Goal: Transaction & Acquisition: Purchase product/service

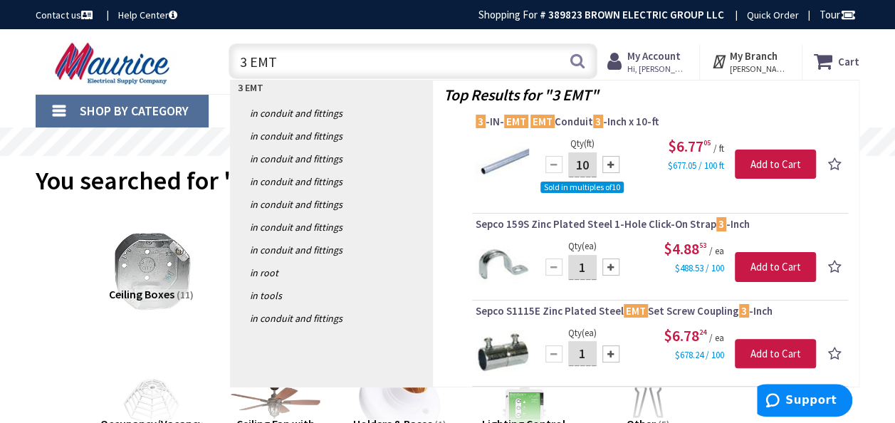
click at [286, 59] on input "3 EMT" at bounding box center [412, 61] width 369 height 36
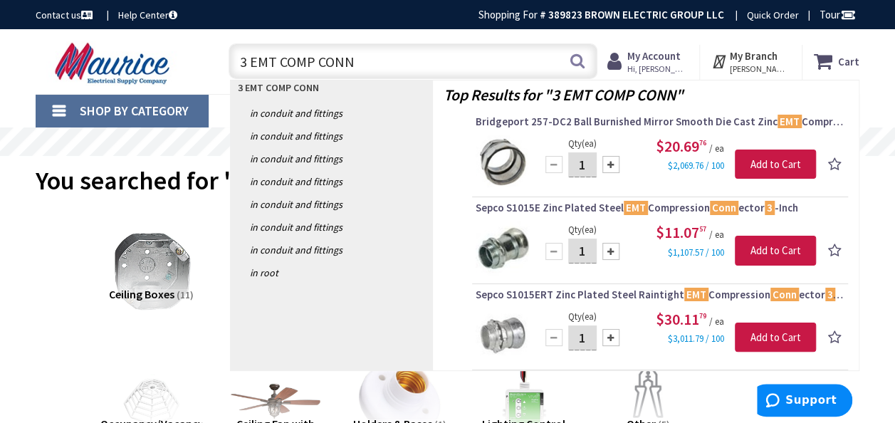
click at [349, 61] on input "3 EMT COMP CONN" at bounding box center [412, 61] width 369 height 36
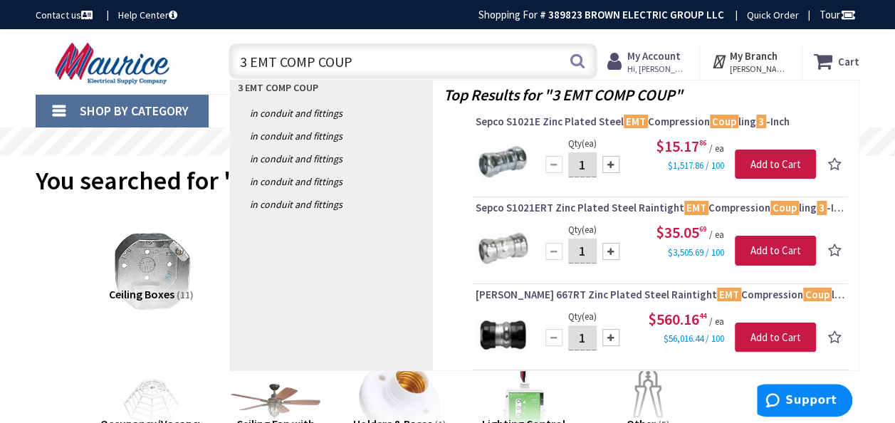
drag, startPoint x: 348, startPoint y: 63, endPoint x: 280, endPoint y: 65, distance: 68.4
click at [280, 65] on input "3 EMT COMP COUP" at bounding box center [412, 61] width 369 height 36
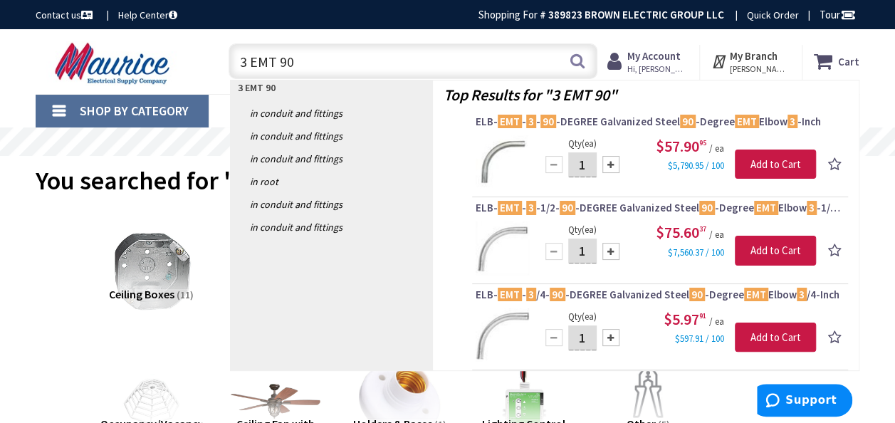
drag, startPoint x: 292, startPoint y: 62, endPoint x: 251, endPoint y: 67, distance: 41.6
click at [251, 67] on input "3 EMT 90" at bounding box center [412, 61] width 369 height 36
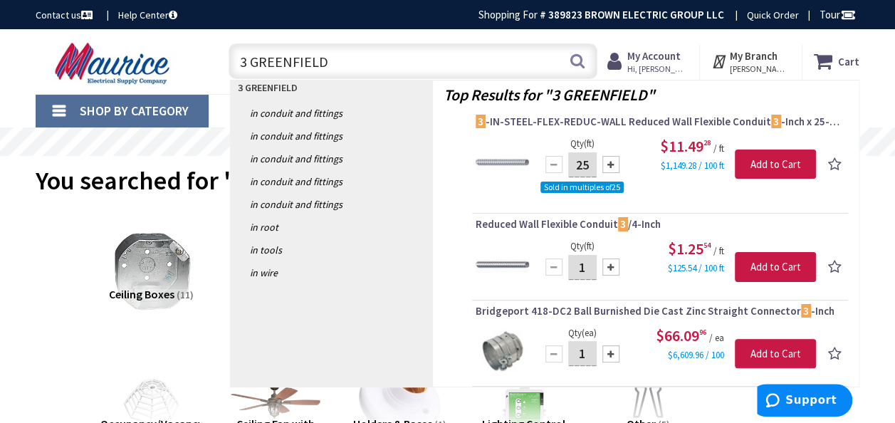
click at [337, 52] on input "3 GREENFIELD" at bounding box center [412, 61] width 369 height 36
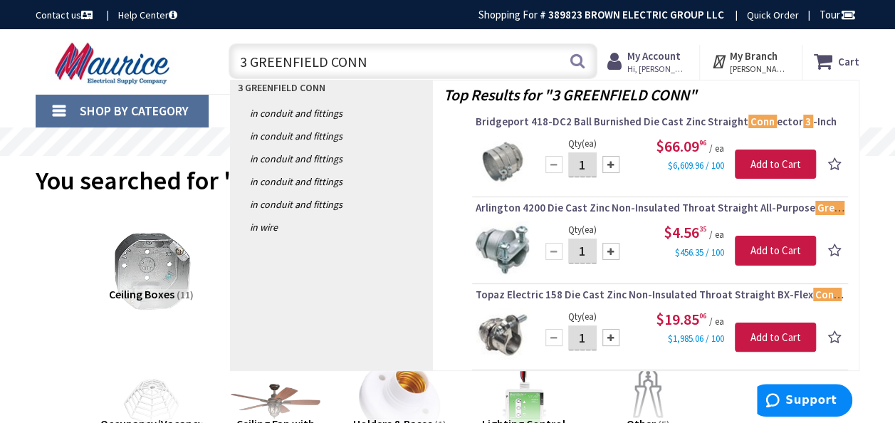
drag, startPoint x: 369, startPoint y: 63, endPoint x: 252, endPoint y: 59, distance: 116.8
click at [252, 59] on input "3 GREENFIELD CONN" at bounding box center [412, 61] width 369 height 36
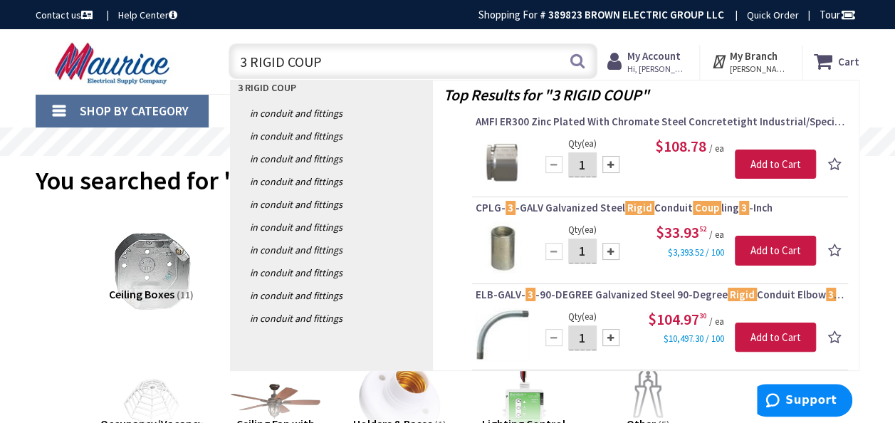
drag, startPoint x: 321, startPoint y: 58, endPoint x: 252, endPoint y: 60, distance: 69.1
click at [252, 60] on input "3 RIGID COUP" at bounding box center [412, 61] width 369 height 36
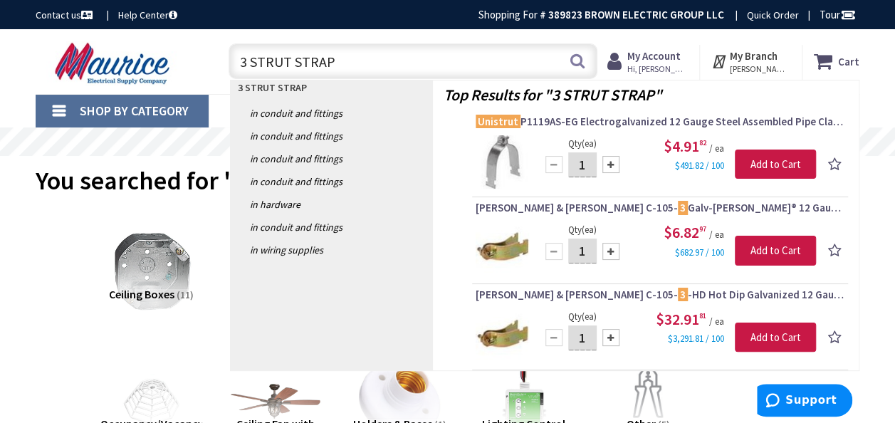
drag, startPoint x: 330, startPoint y: 66, endPoint x: 238, endPoint y: 59, distance: 92.8
click at [239, 65] on input "3 STRUT STRAP" at bounding box center [412, 61] width 369 height 36
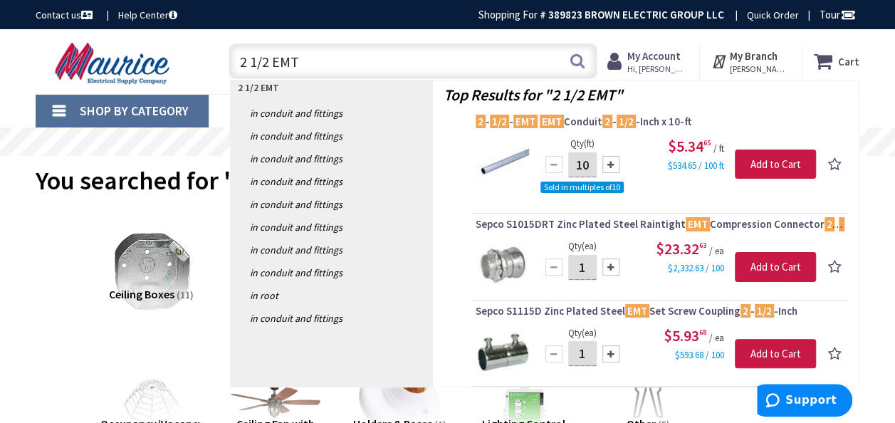
click at [302, 64] on input "2 1/2 EMT" at bounding box center [412, 61] width 369 height 36
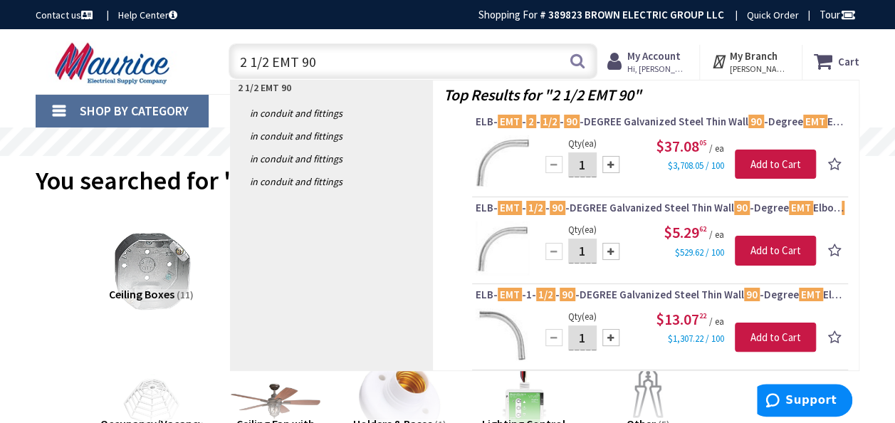
drag, startPoint x: 314, startPoint y: 64, endPoint x: 299, endPoint y: 64, distance: 14.9
click at [299, 64] on input "2 1/2 EMT 90" at bounding box center [412, 61] width 369 height 36
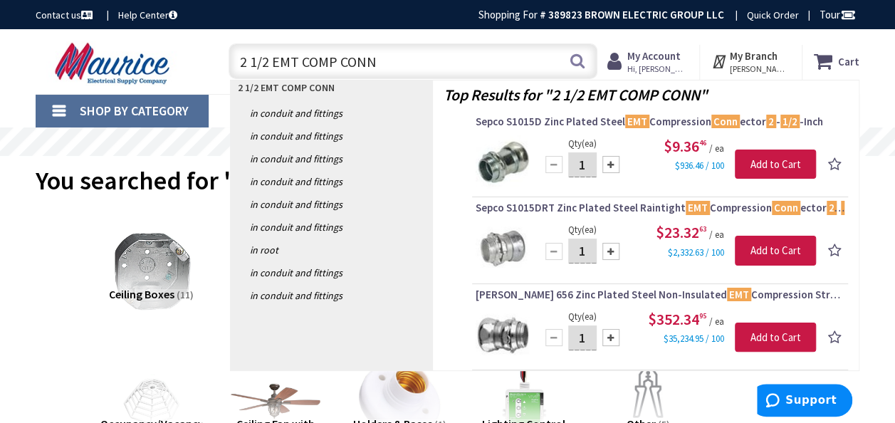
click at [381, 61] on input "2 1/2 EMT COMP CONN" at bounding box center [412, 61] width 369 height 36
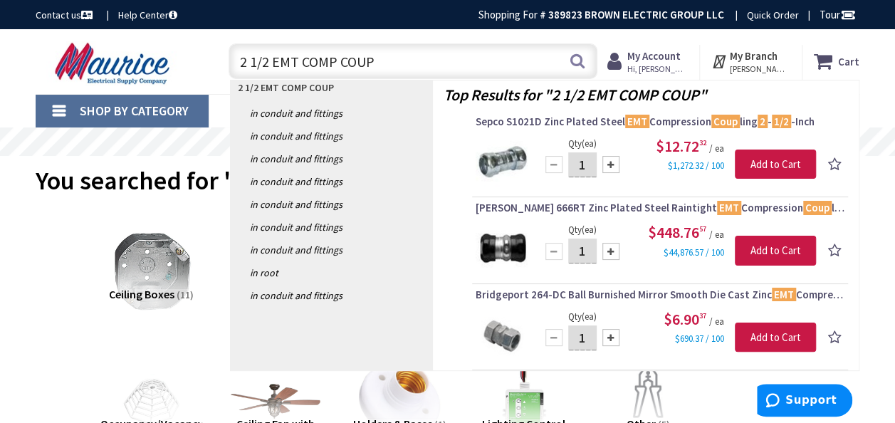
drag, startPoint x: 380, startPoint y: 61, endPoint x: 303, endPoint y: 68, distance: 77.2
click at [303, 68] on input "2 1/2 EMT COMP COUP" at bounding box center [412, 61] width 369 height 36
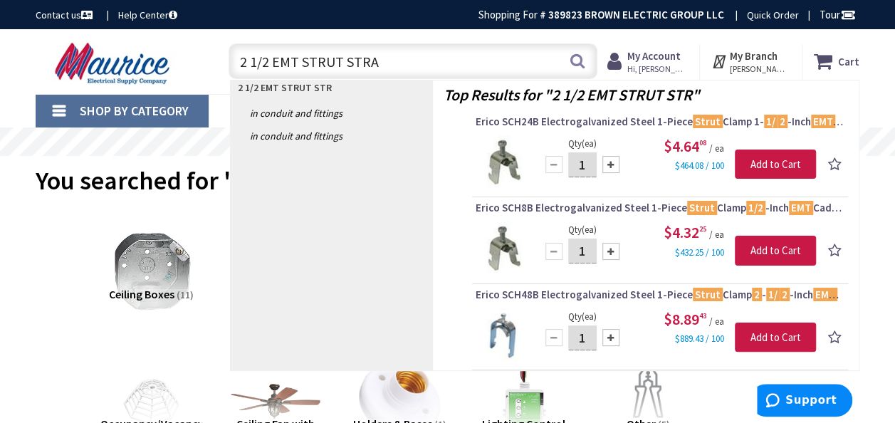
type input "2 1/2 EMT STRUT STRAP"
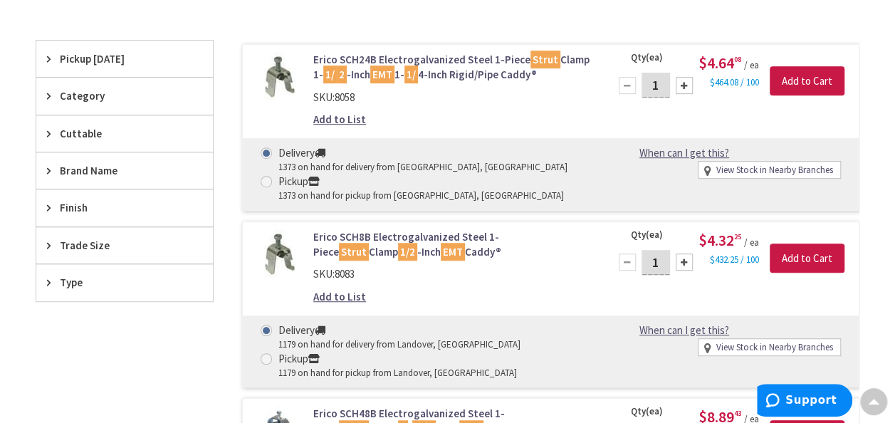
scroll to position [356, 0]
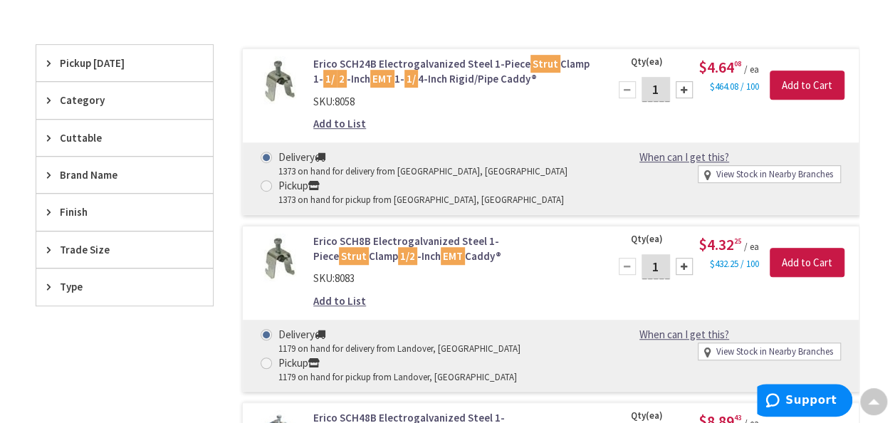
click at [56, 249] on icon at bounding box center [52, 249] width 11 height 11
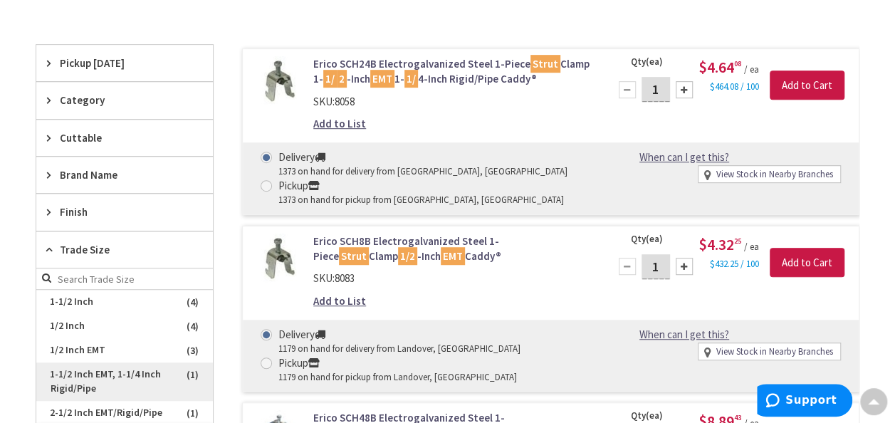
scroll to position [427, 0]
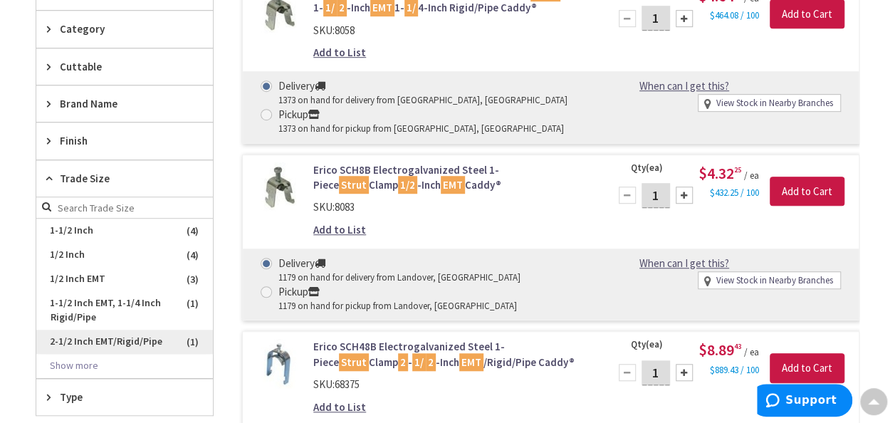
click at [102, 335] on span "2-1/2 Inch EMT/Rigid/Pipe" at bounding box center [124, 342] width 176 height 24
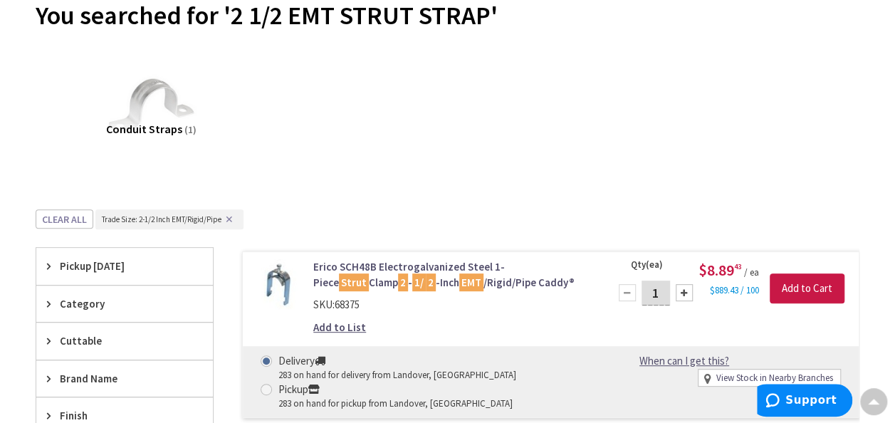
scroll to position [0, 0]
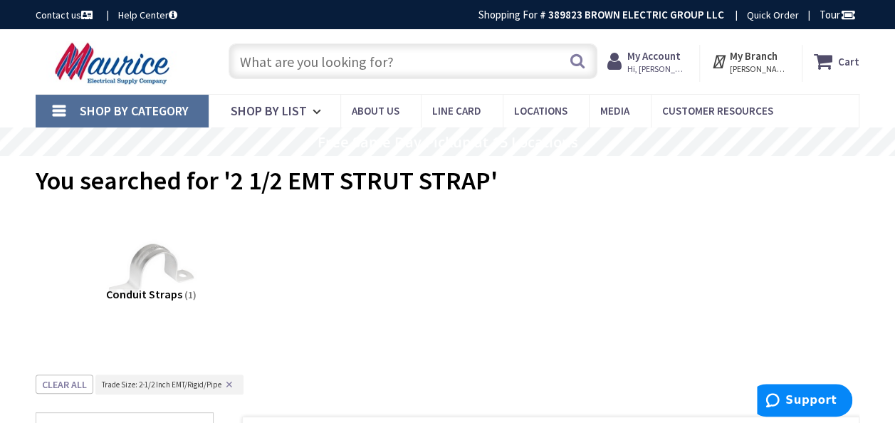
click at [278, 69] on input "text" at bounding box center [412, 61] width 369 height 36
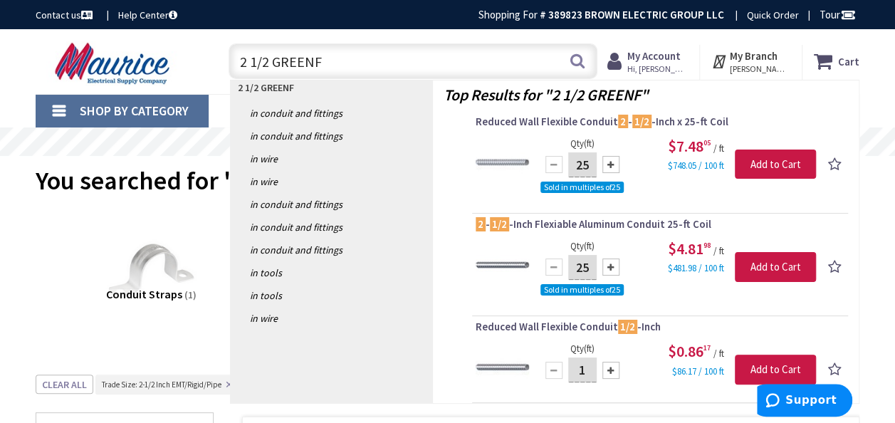
click at [342, 64] on input "2 1/2 GREENF" at bounding box center [412, 61] width 369 height 36
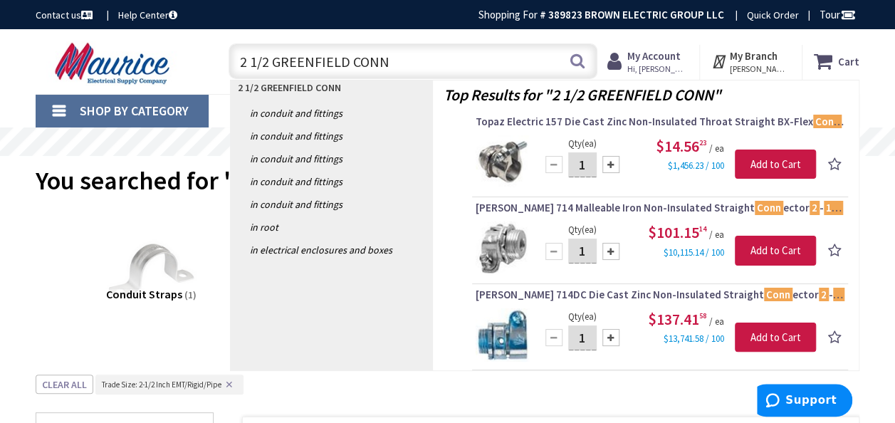
type input "2 1/2 GREENFIELD CONN"
click at [394, 61] on input "2 1/2 GREENFIELD CONN" at bounding box center [412, 61] width 369 height 36
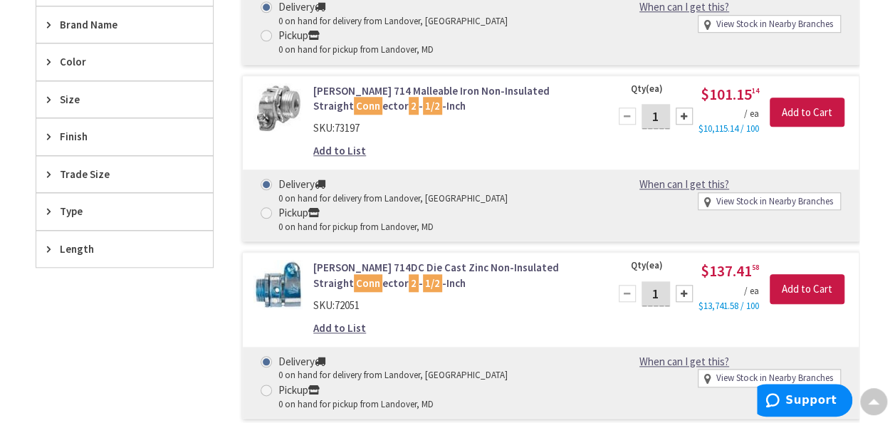
scroll to position [640, 0]
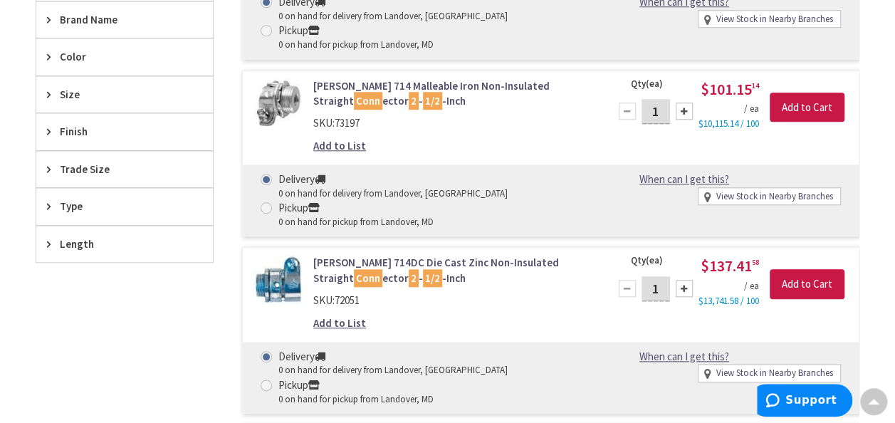
click at [87, 162] on span "Trade Size" at bounding box center [118, 169] width 116 height 15
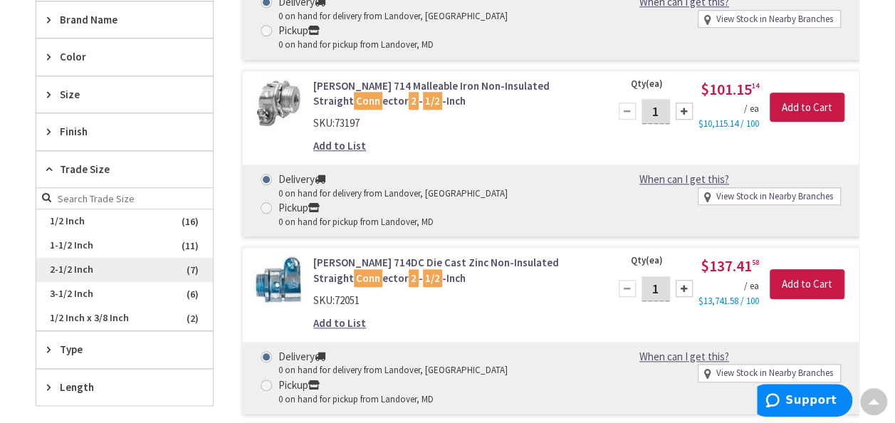
click at [75, 261] on span "2-1/2 Inch" at bounding box center [124, 270] width 176 height 24
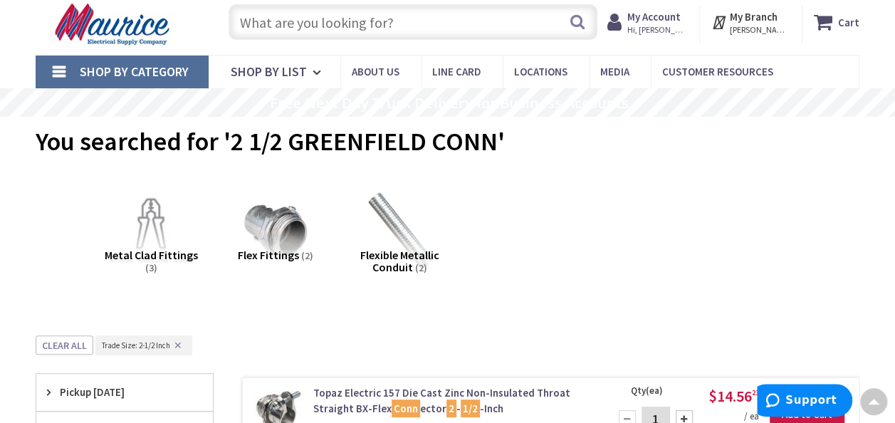
scroll to position [26, 0]
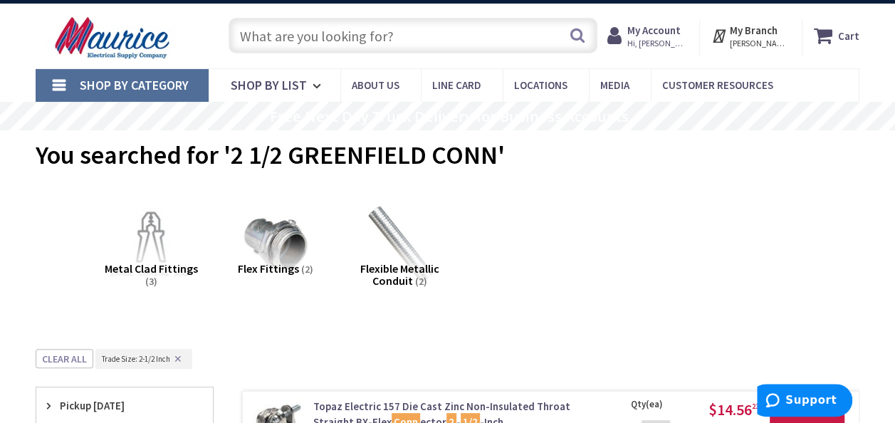
click at [280, 38] on input "text" at bounding box center [412, 36] width 369 height 36
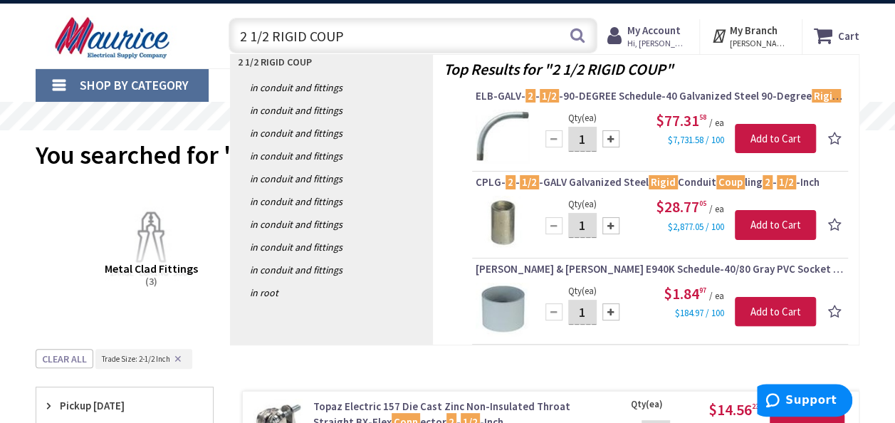
drag, startPoint x: 340, startPoint y: 38, endPoint x: 250, endPoint y: 43, distance: 90.5
click at [250, 43] on input "2 1/2 RIGID COUP" at bounding box center [412, 36] width 369 height 36
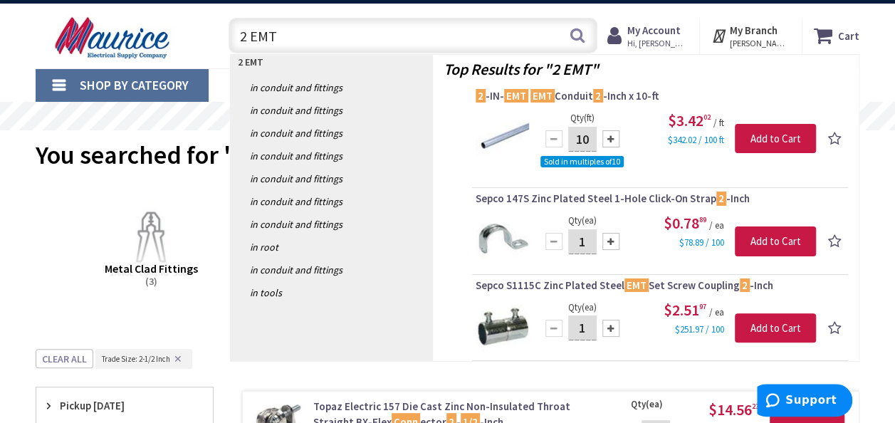
click at [382, 37] on input "2 EMT" at bounding box center [412, 36] width 369 height 36
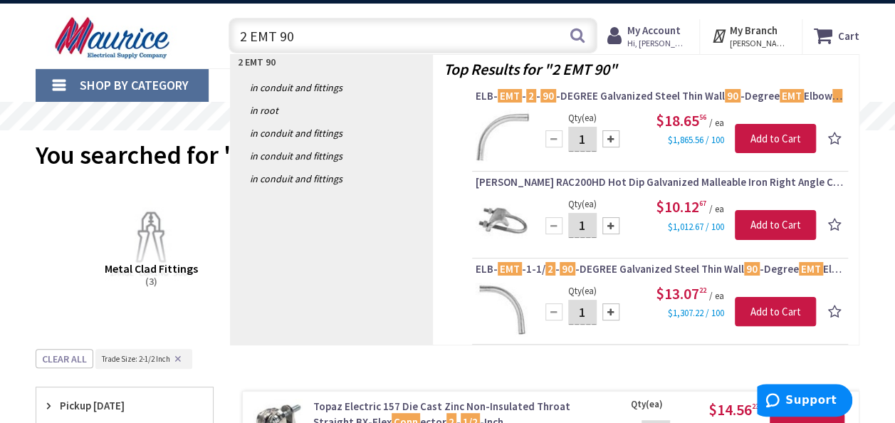
drag, startPoint x: 292, startPoint y: 31, endPoint x: 278, endPoint y: 31, distance: 13.5
click at [278, 31] on input "2 EMT 90" at bounding box center [412, 36] width 369 height 36
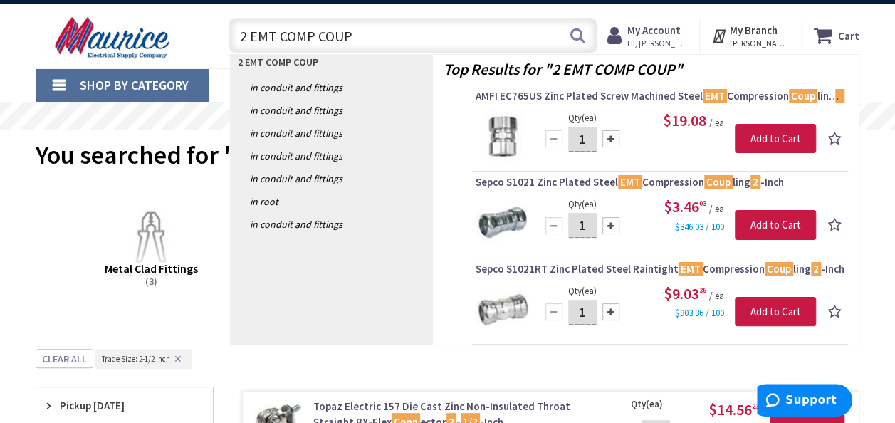
drag, startPoint x: 354, startPoint y: 36, endPoint x: 282, endPoint y: 38, distance: 72.6
click at [282, 38] on input "2 EMT COMP COUP" at bounding box center [412, 36] width 369 height 36
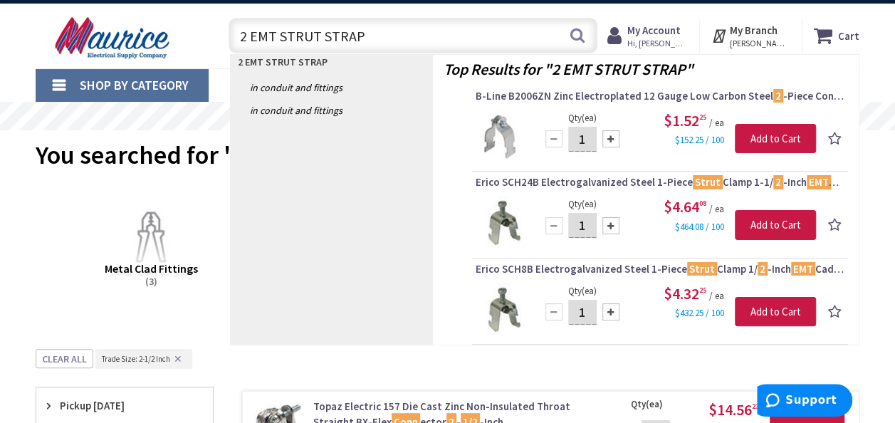
drag, startPoint x: 363, startPoint y: 36, endPoint x: 248, endPoint y: 46, distance: 115.7
click at [248, 46] on input "2 EMT STRUT STRAP" at bounding box center [412, 36] width 369 height 36
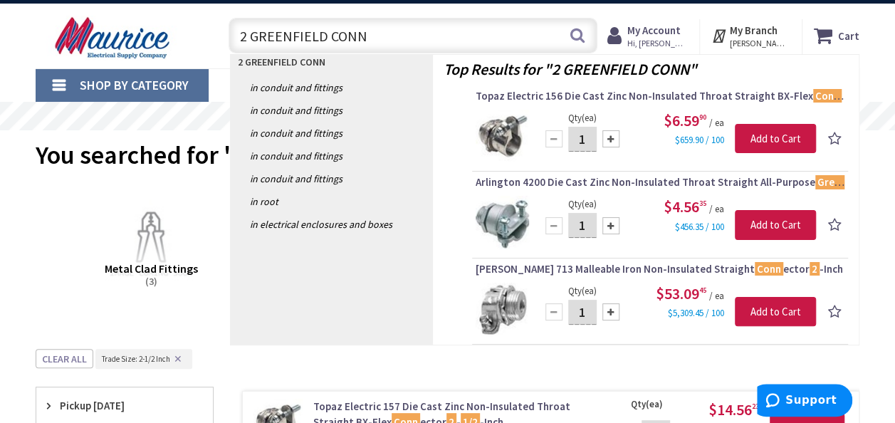
drag, startPoint x: 364, startPoint y: 36, endPoint x: 251, endPoint y: 43, distance: 113.4
click at [251, 43] on input "2 GREENFIELD CONN" at bounding box center [412, 36] width 369 height 36
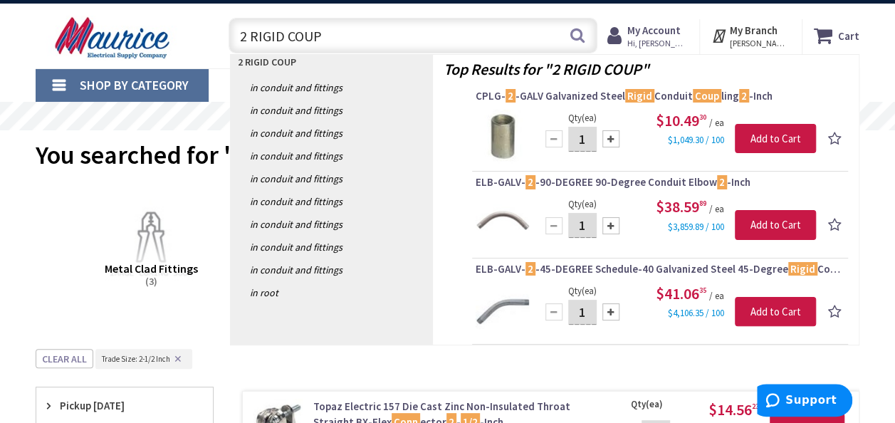
scroll to position [0, 0]
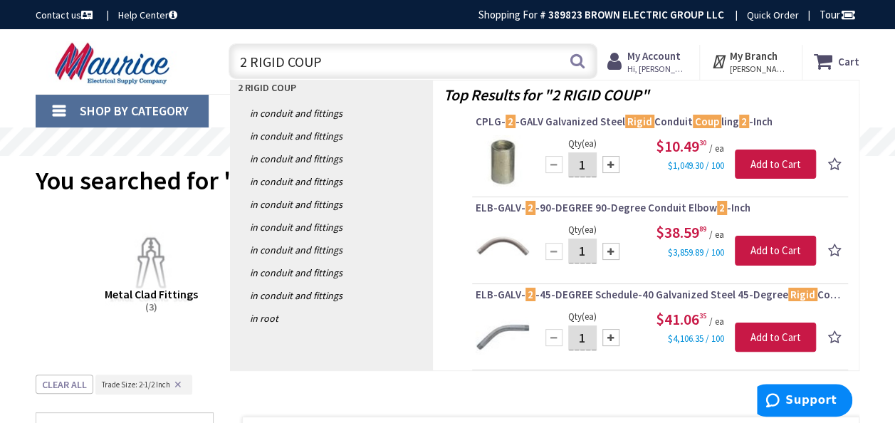
drag, startPoint x: 326, startPoint y: 60, endPoint x: 253, endPoint y: 62, distance: 72.6
click at [253, 62] on input "2 RIGID COUP" at bounding box center [412, 61] width 369 height 36
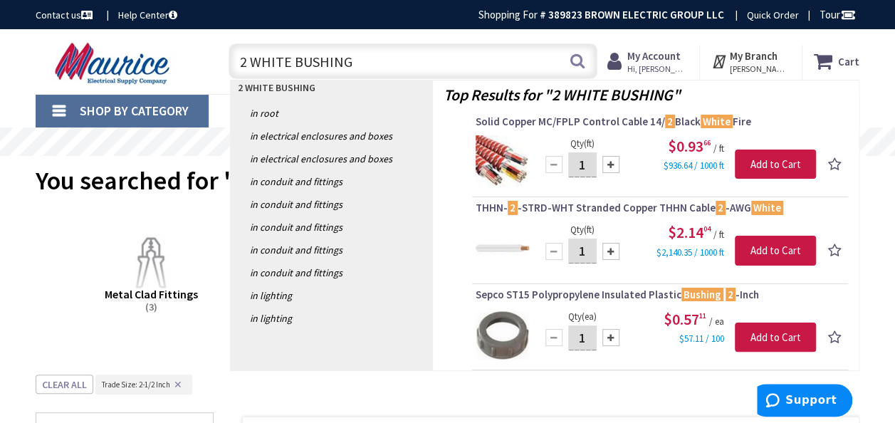
drag, startPoint x: 352, startPoint y: 63, endPoint x: 236, endPoint y: 64, distance: 116.0
click at [236, 64] on input "2 WHITE BUSHING" at bounding box center [412, 61] width 369 height 36
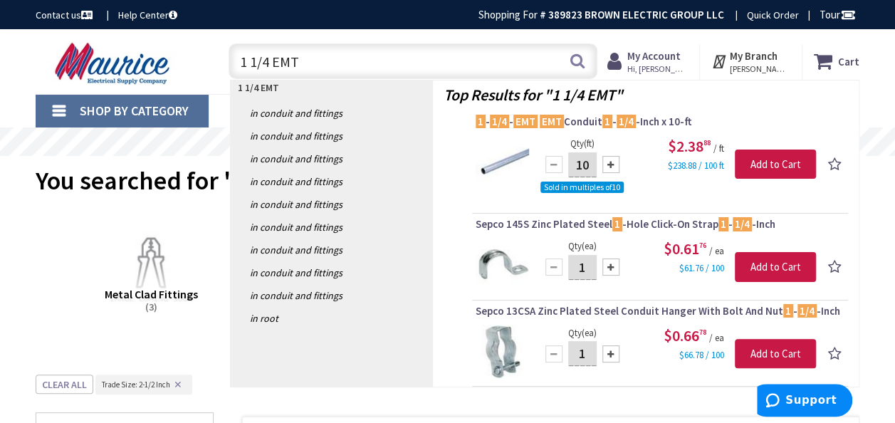
click at [338, 68] on input "1 1/4 EMT" at bounding box center [412, 61] width 369 height 36
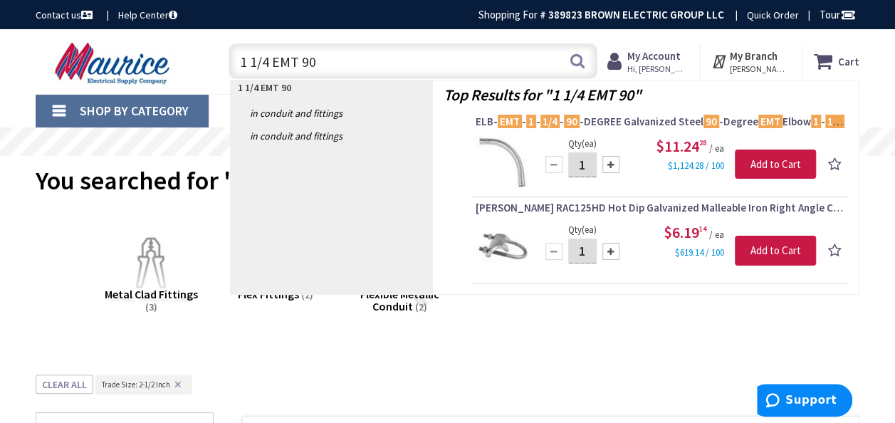
drag, startPoint x: 315, startPoint y: 65, endPoint x: 300, endPoint y: 68, distance: 15.4
click at [300, 68] on input "1 1/4 EMT 90" at bounding box center [412, 61] width 369 height 36
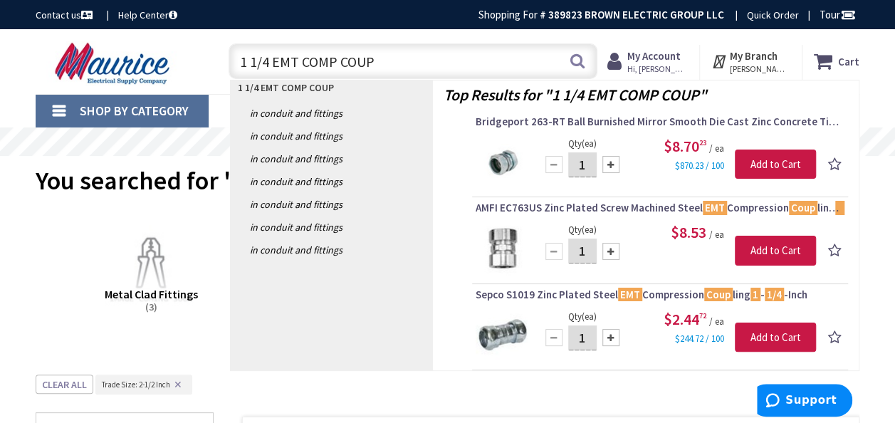
drag, startPoint x: 371, startPoint y: 60, endPoint x: 302, endPoint y: 64, distance: 69.1
click at [302, 64] on input "1 1/4 EMT COMP COUP" at bounding box center [412, 61] width 369 height 36
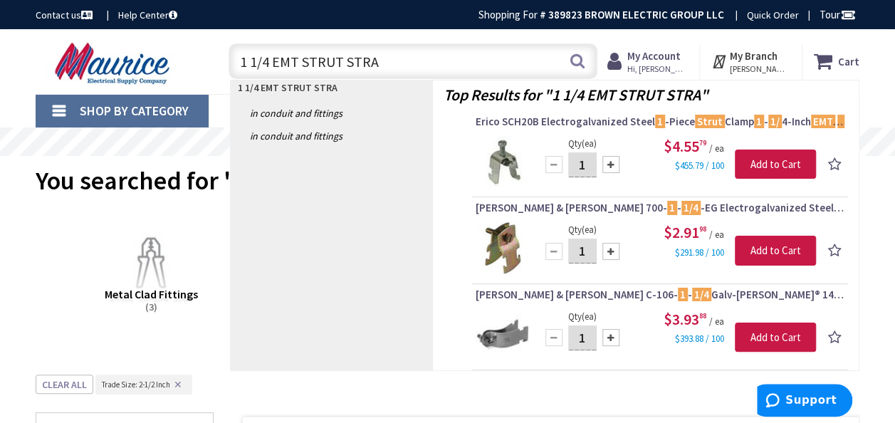
click at [380, 62] on input "1 1/4 EMT STRUT STRA" at bounding box center [412, 61] width 369 height 36
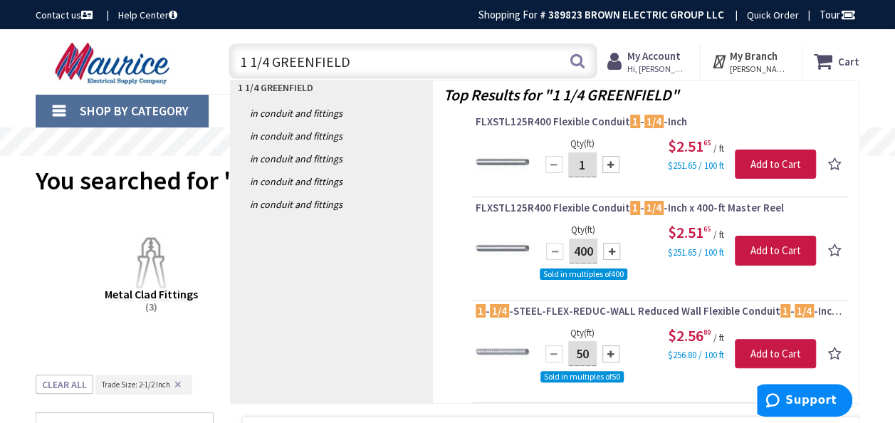
click at [366, 63] on input "1 1/4 GREENFIELD" at bounding box center [412, 61] width 369 height 36
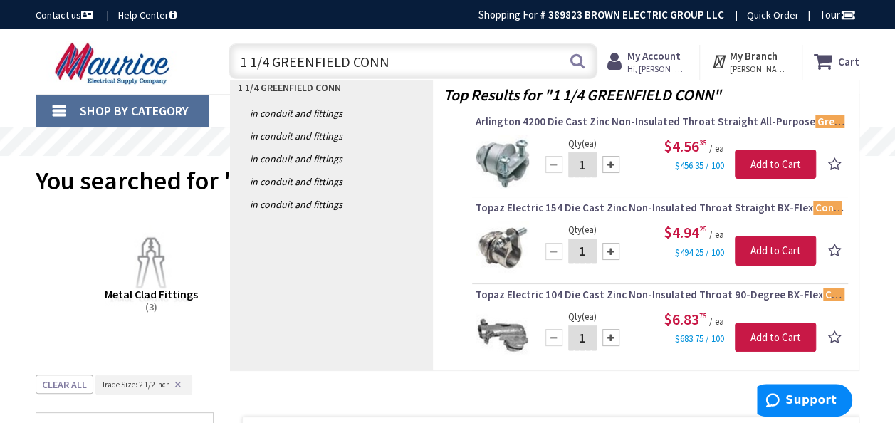
drag, startPoint x: 386, startPoint y: 61, endPoint x: 275, endPoint y: 65, distance: 111.1
click at [275, 65] on input "1 1/4 GREENFIELD CONN" at bounding box center [412, 61] width 369 height 36
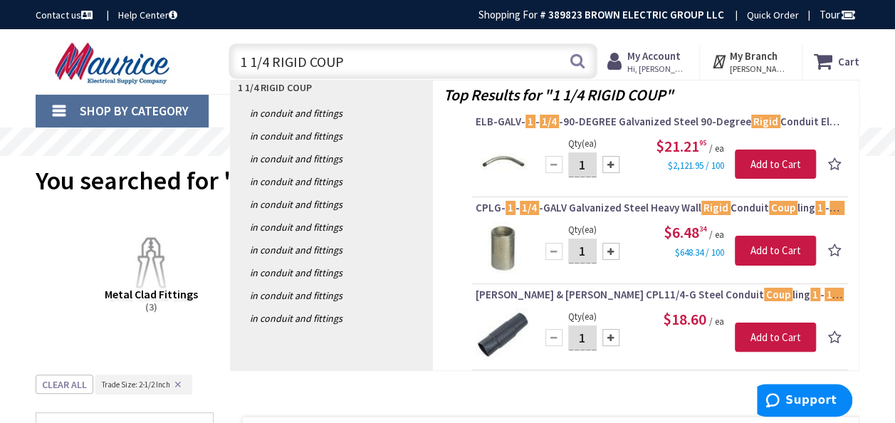
drag, startPoint x: 349, startPoint y: 65, endPoint x: 272, endPoint y: 61, distance: 77.7
click at [272, 61] on input "1 1/4 RIGID COUP" at bounding box center [412, 61] width 369 height 36
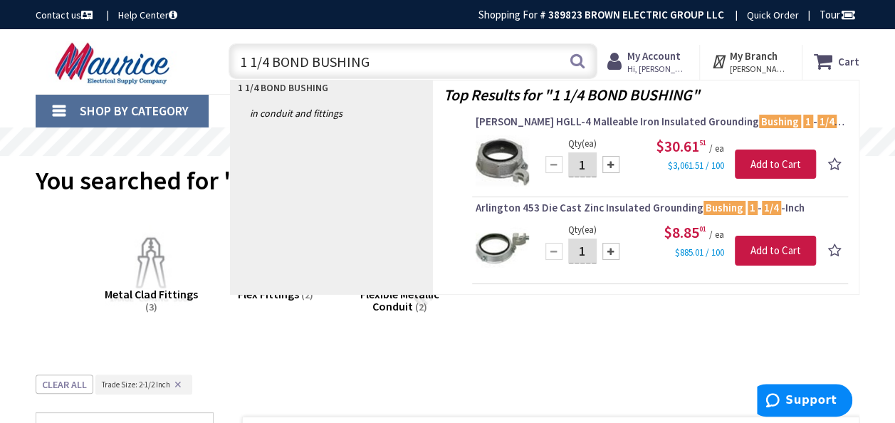
drag, startPoint x: 371, startPoint y: 63, endPoint x: 239, endPoint y: 68, distance: 132.5
click at [239, 68] on input "1 1/4 BOND BUSHING" at bounding box center [412, 61] width 369 height 36
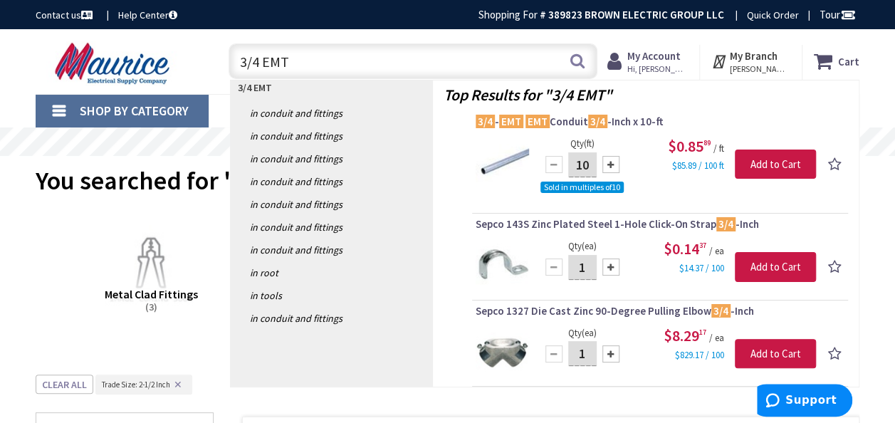
click at [262, 65] on input "3/4 EMT" at bounding box center [412, 61] width 369 height 36
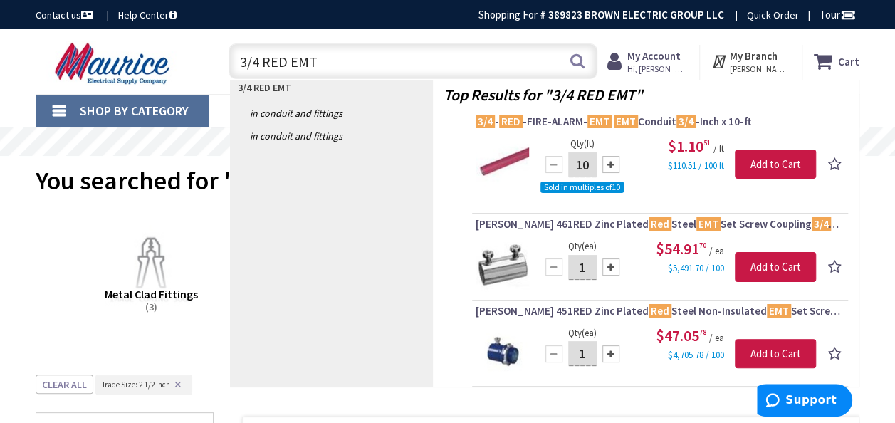
drag, startPoint x: 317, startPoint y: 61, endPoint x: 264, endPoint y: 58, distance: 52.7
click at [264, 58] on input "3/4 RED EMT" at bounding box center [412, 61] width 369 height 36
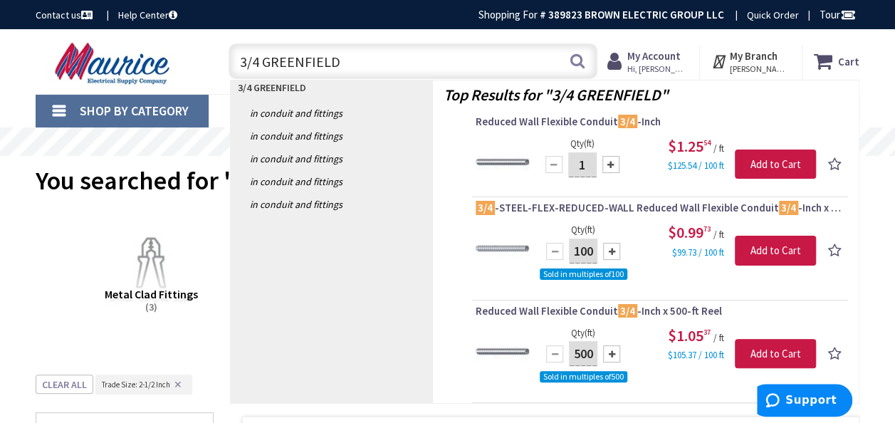
click at [370, 63] on input "3/4 GREENFIELD" at bounding box center [412, 61] width 369 height 36
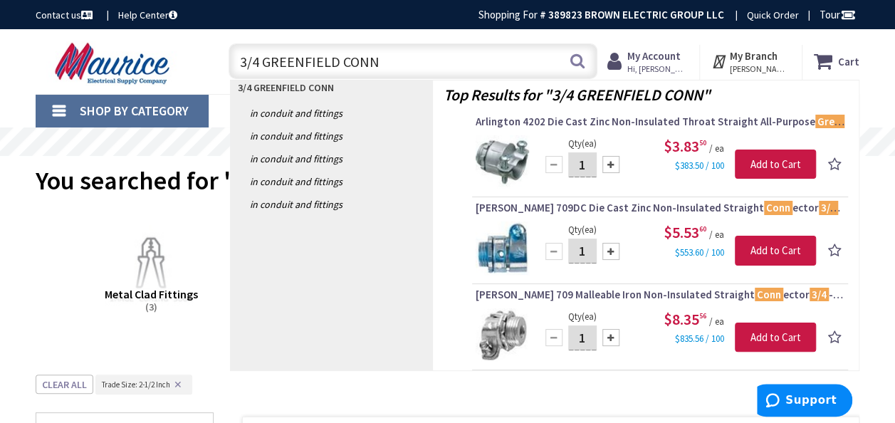
drag, startPoint x: 386, startPoint y: 61, endPoint x: 240, endPoint y: 63, distance: 146.6
click at [240, 63] on input "3/4 GREENFIELD CONN" at bounding box center [412, 61] width 369 height 36
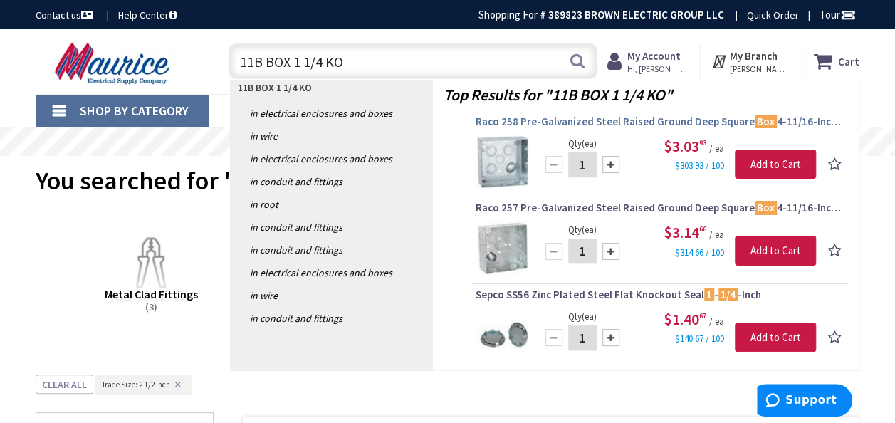
type input "11B BOX 1 1/4 KO"
click at [512, 115] on span "Raco 258 Pre-Galvanized Steel Raised Ground Deep Square Box 4-11/16-Inch x 4-11…" at bounding box center [659, 122] width 369 height 14
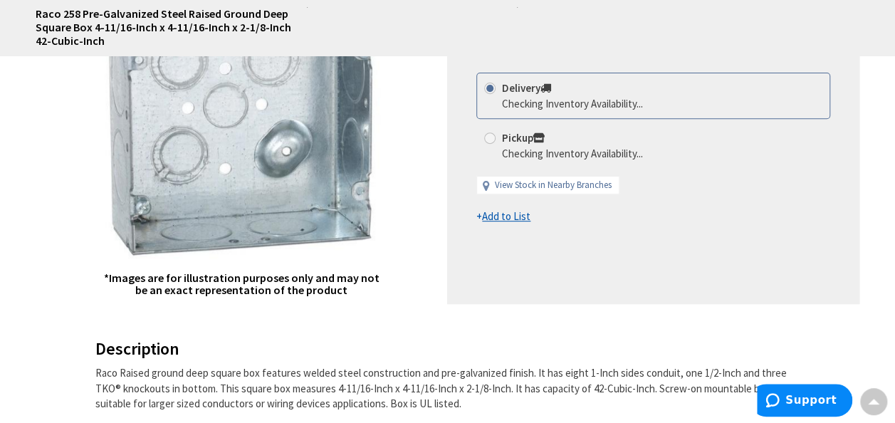
scroll to position [285, 0]
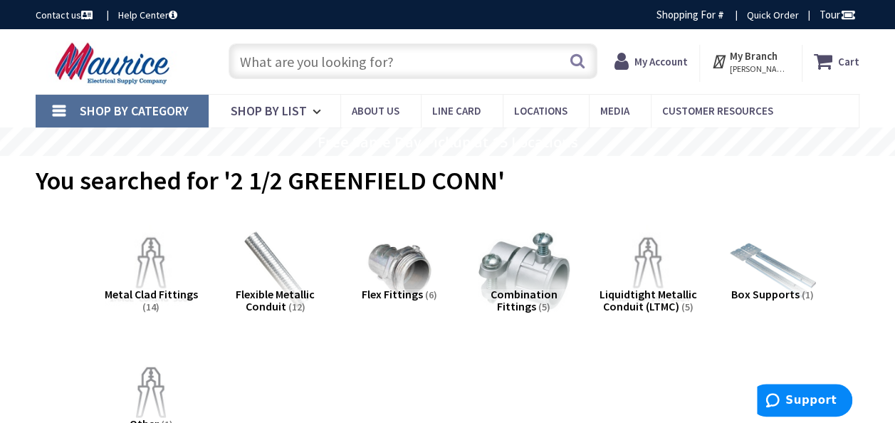
click at [61, 107] on link "Shop By Category" at bounding box center [122, 111] width 173 height 33
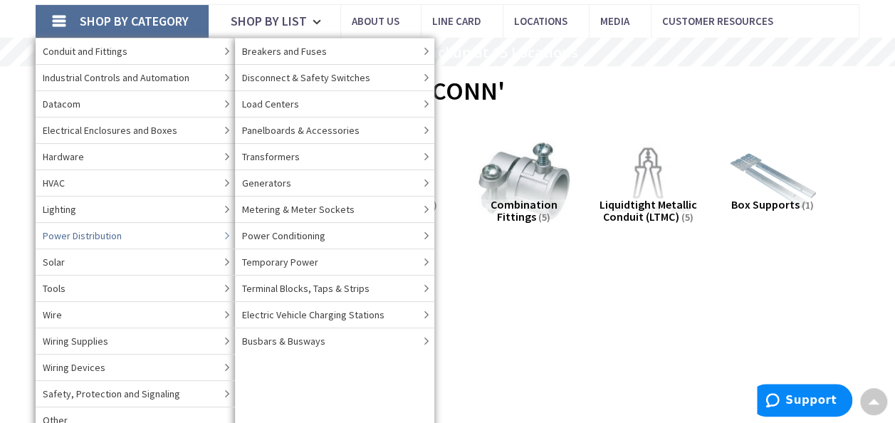
scroll to position [71, 0]
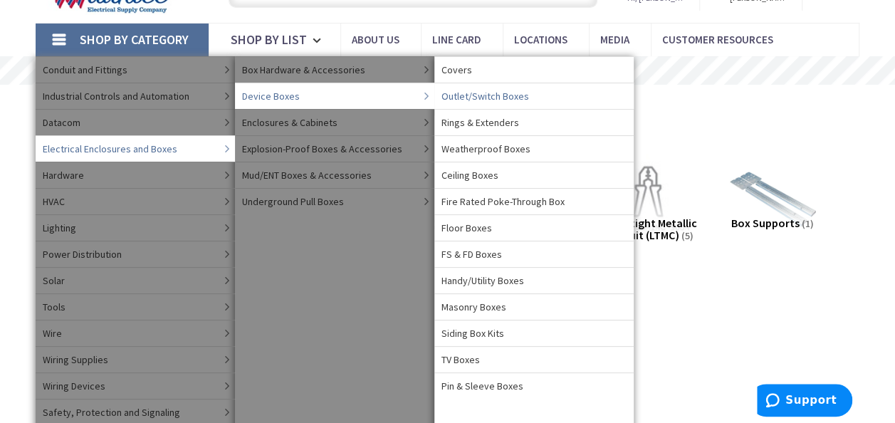
click at [455, 92] on span "Outlet/Switch Boxes" at bounding box center [485, 96] width 88 height 14
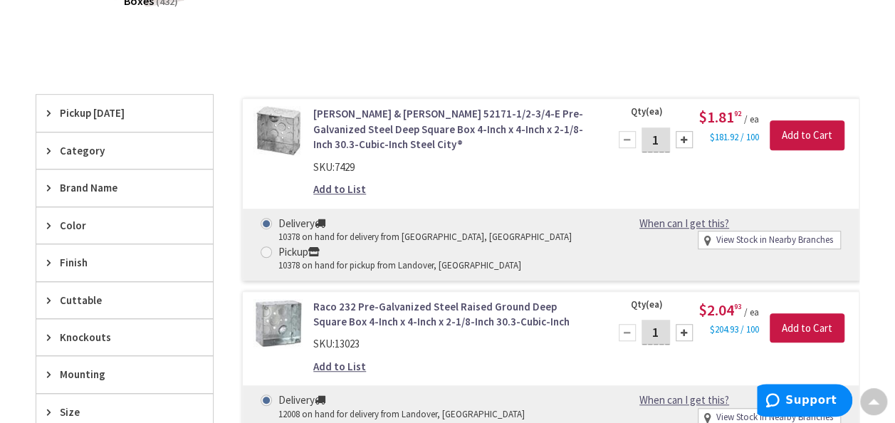
scroll to position [427, 0]
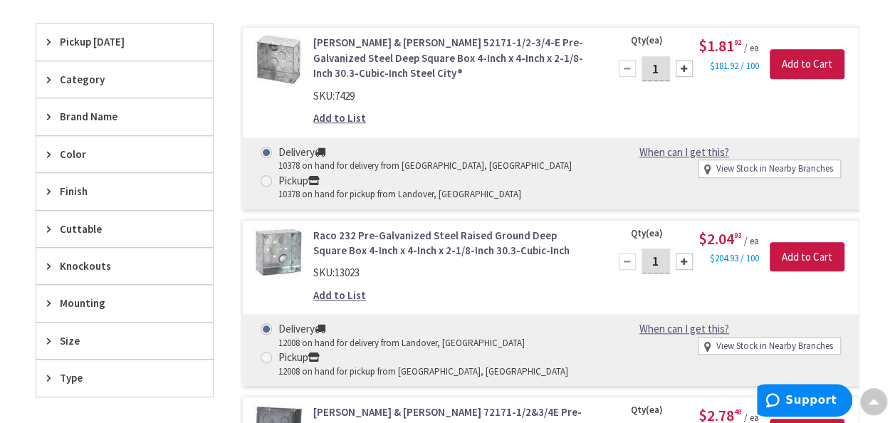
click at [97, 258] on span "Knockouts" at bounding box center [118, 265] width 116 height 15
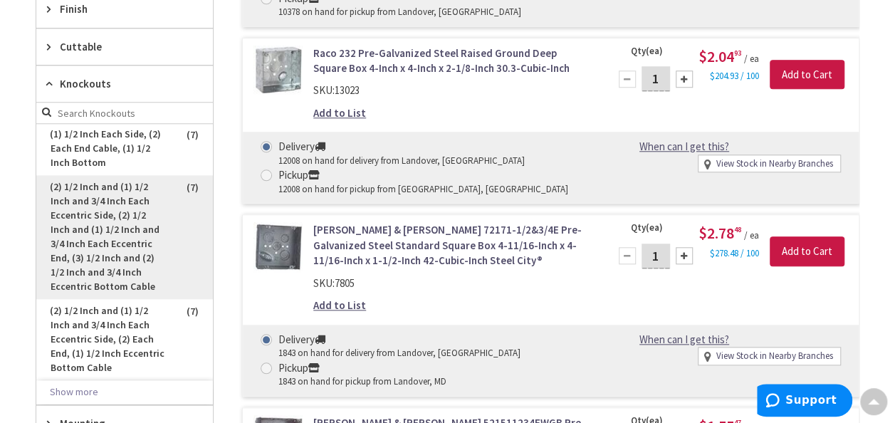
scroll to position [640, 0]
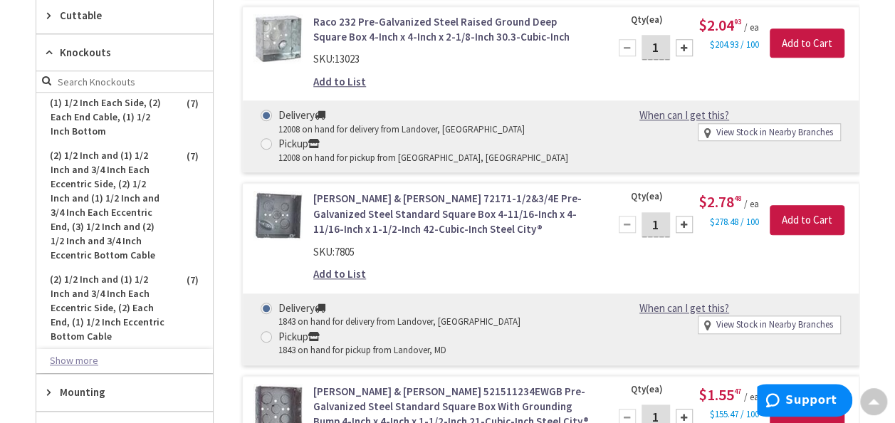
click at [81, 353] on button "Show more" at bounding box center [124, 361] width 176 height 24
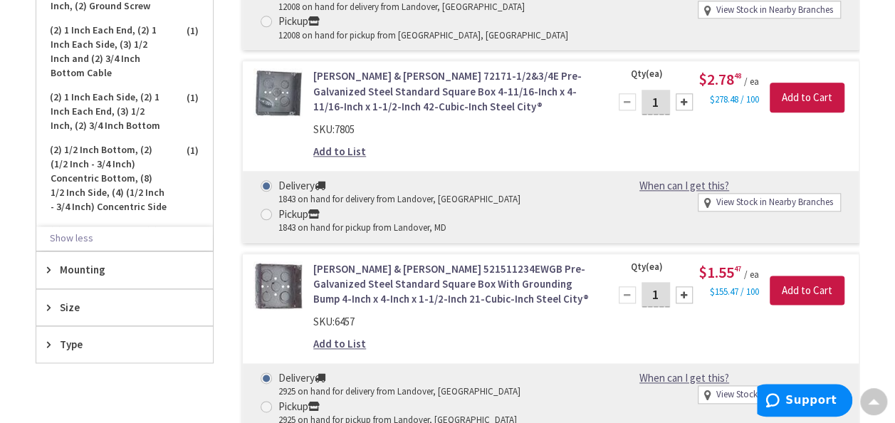
scroll to position [783, 0]
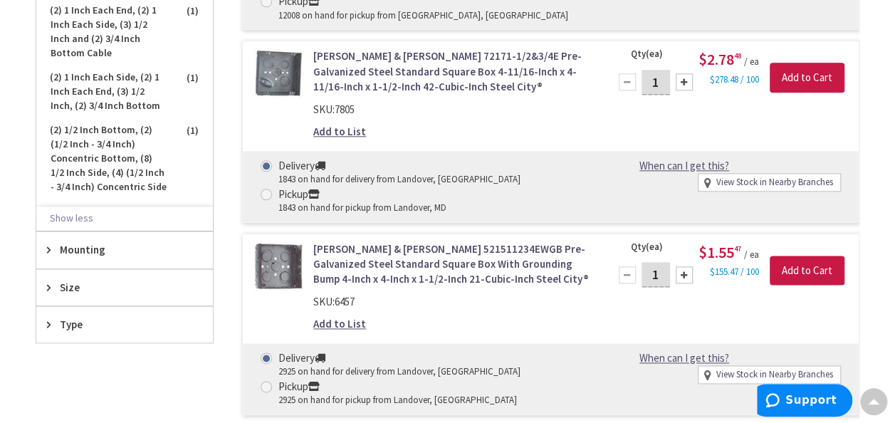
click at [65, 280] on span "Size" at bounding box center [118, 287] width 116 height 15
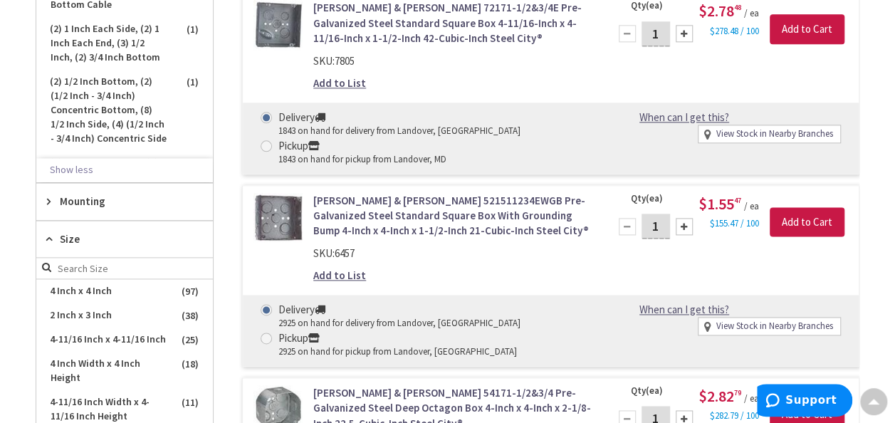
scroll to position [854, 0]
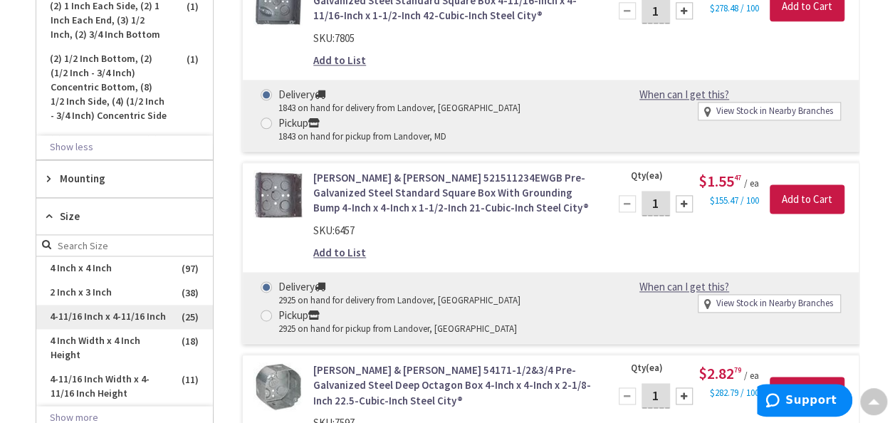
click at [80, 307] on span "4-11/16 Inch x 4-11/16 Inch" at bounding box center [124, 317] width 176 height 24
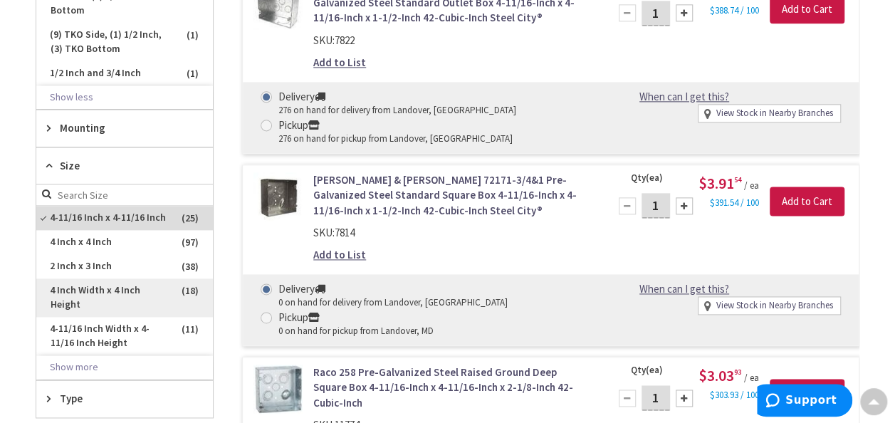
scroll to position [901, 0]
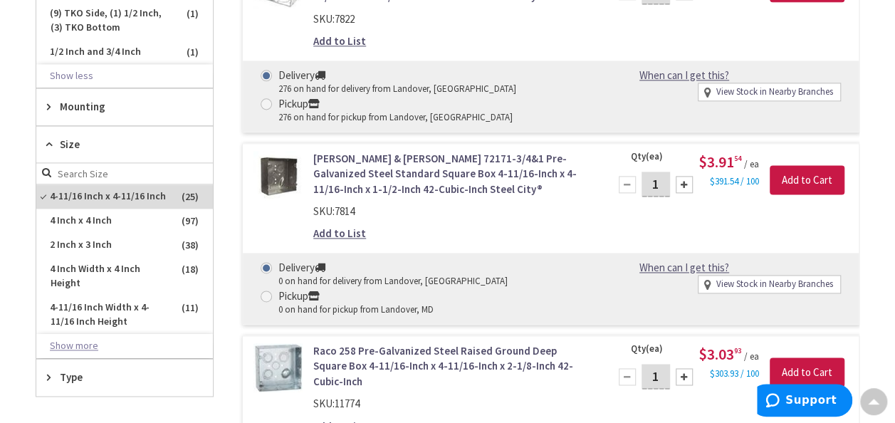
click at [88, 339] on button "Show more" at bounding box center [124, 346] width 176 height 24
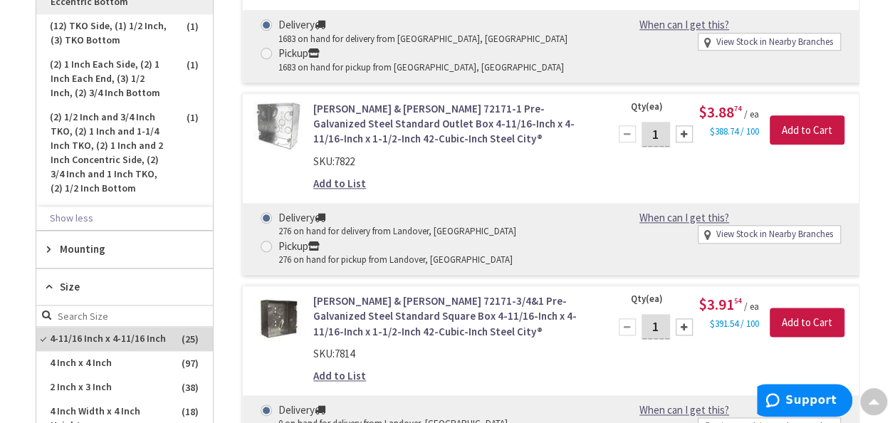
scroll to position [575, 0]
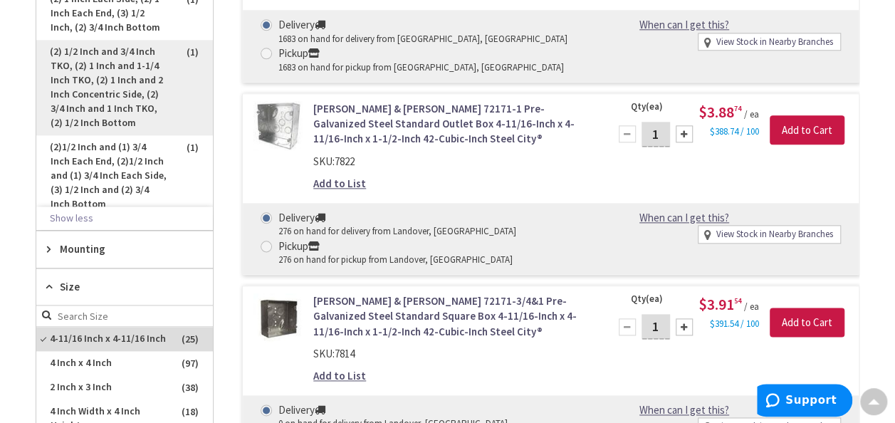
click at [114, 92] on span "(2) 1/2 Inch and 3/4 Inch TKO, (2) 1 Inch and 1-1/4 Inch TKO, (2) 1 Inch and 2 …" at bounding box center [124, 87] width 176 height 95
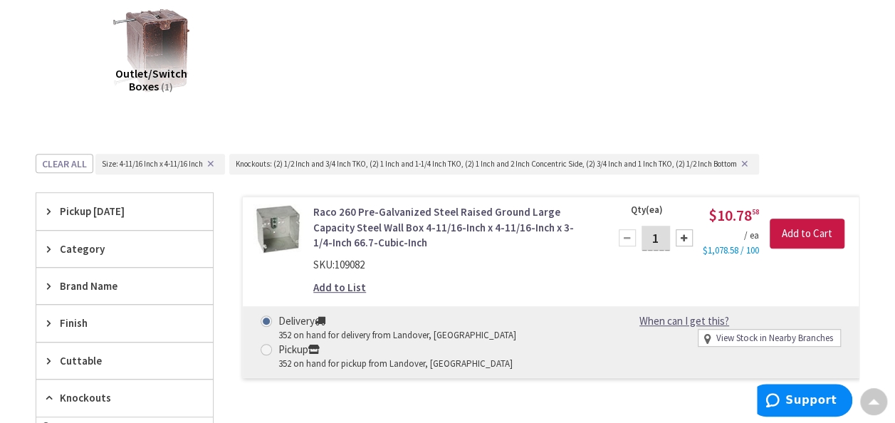
scroll to position [189, 0]
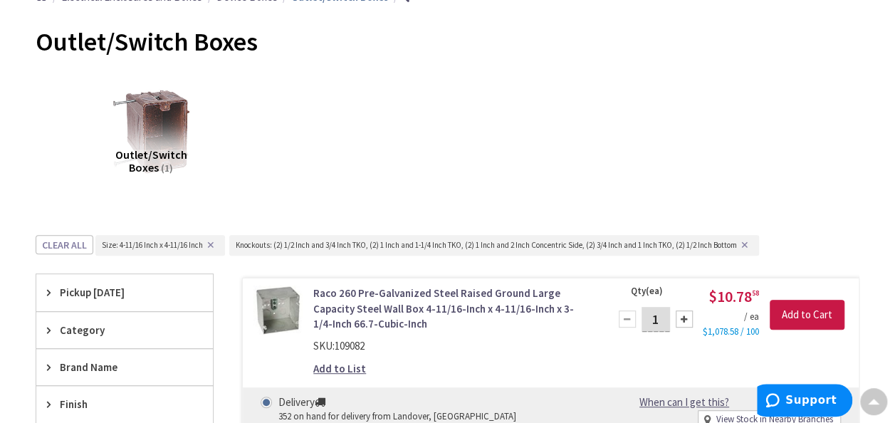
click at [213, 245] on button "✕" at bounding box center [211, 245] width 16 height 10
click at [613, 245] on button "✕" at bounding box center [611, 245] width 16 height 10
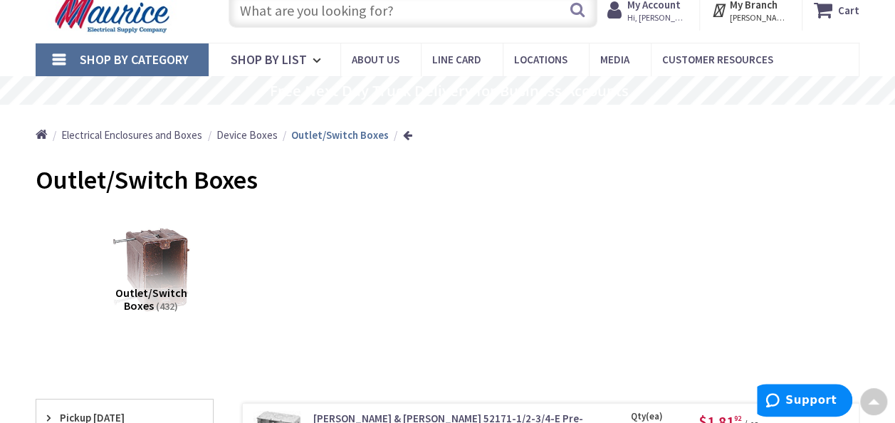
scroll to position [0, 0]
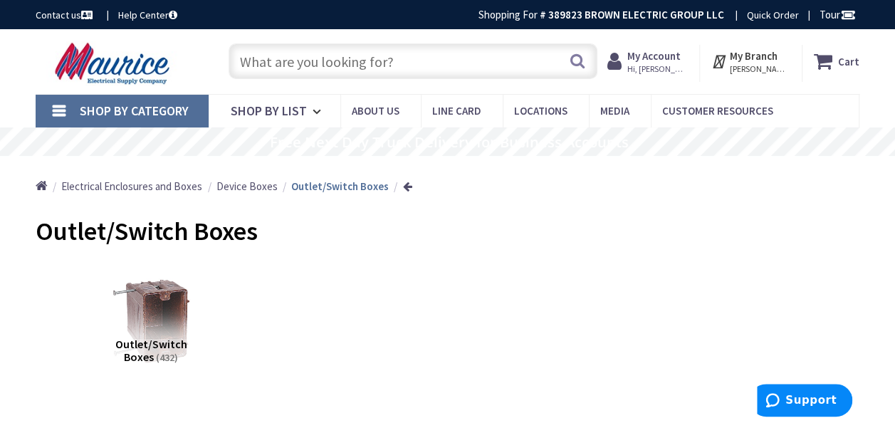
click at [320, 71] on input "text" at bounding box center [412, 61] width 369 height 36
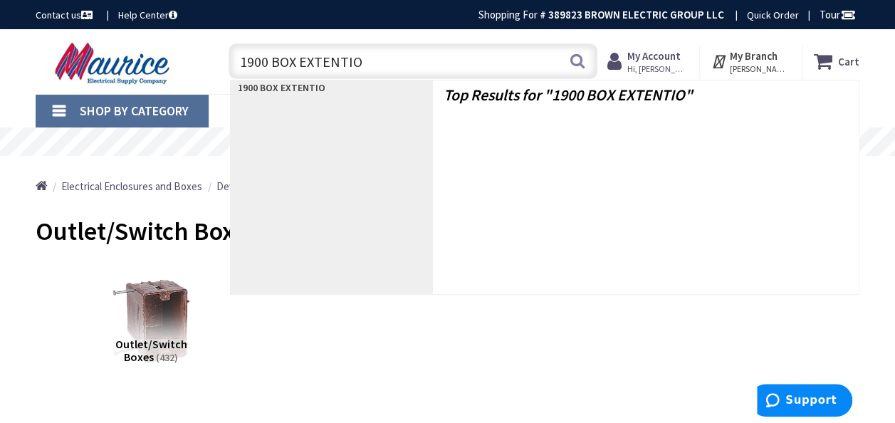
type input "1900 BOX EXTENTION"
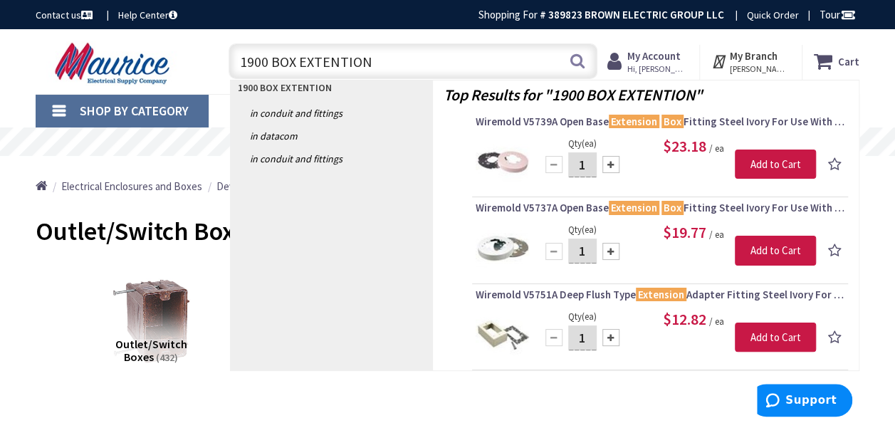
click at [370, 60] on input "1900 BOX EXTENTION" at bounding box center [412, 61] width 369 height 36
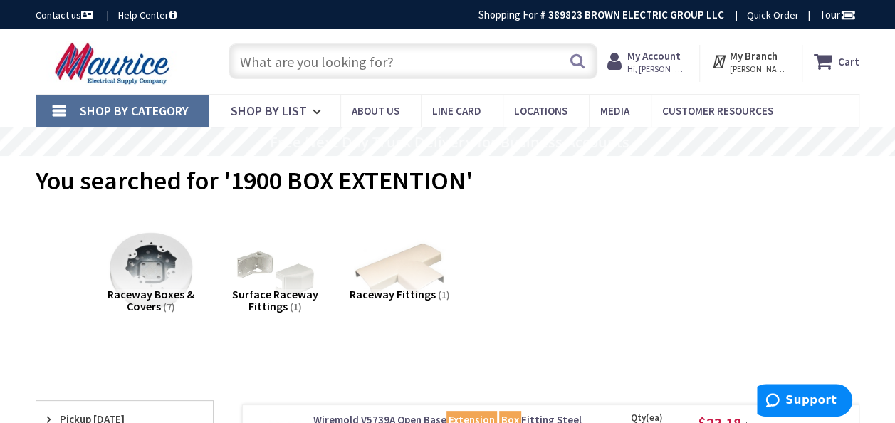
click at [410, 56] on input "text" at bounding box center [412, 61] width 369 height 36
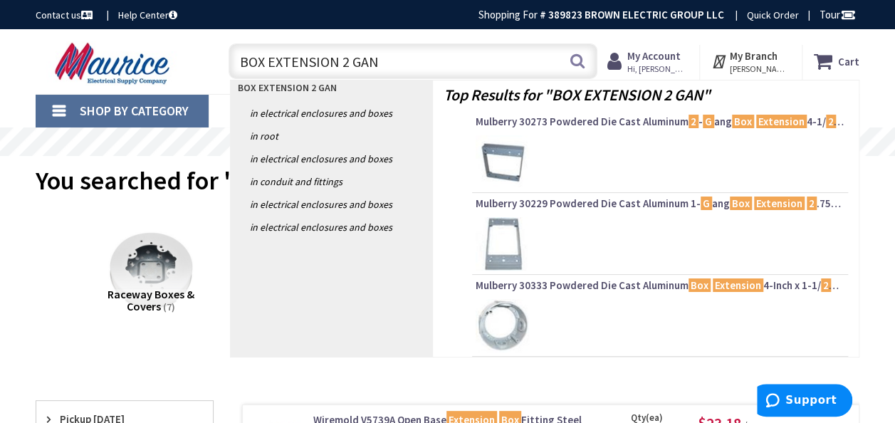
type input "BOX EXTENSION 2 GANG"
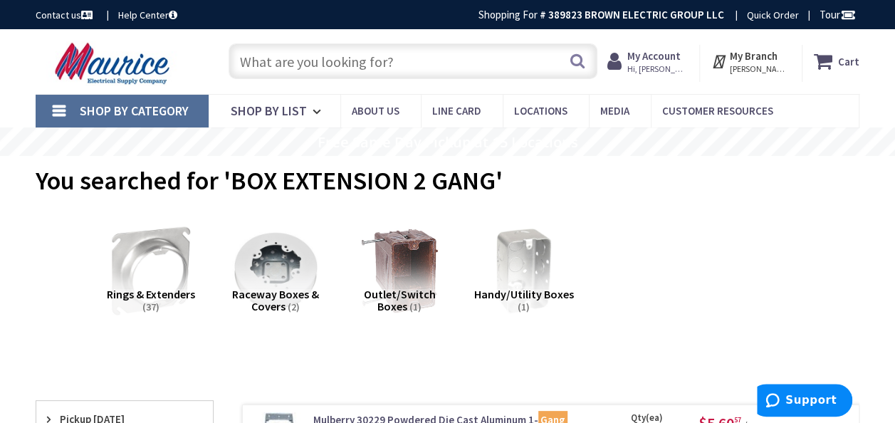
click at [403, 60] on input "text" at bounding box center [412, 61] width 369 height 36
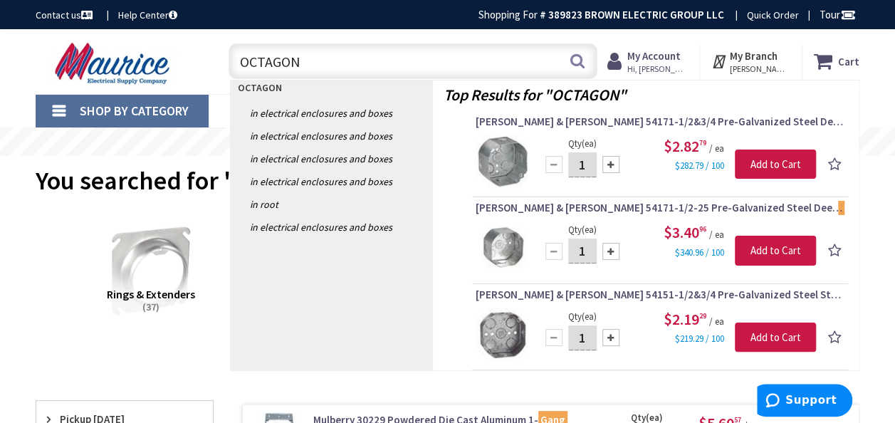
drag, startPoint x: 301, startPoint y: 67, endPoint x: 238, endPoint y: 65, distance: 62.7
click at [238, 65] on input "OCTAGON" at bounding box center [412, 61] width 369 height 36
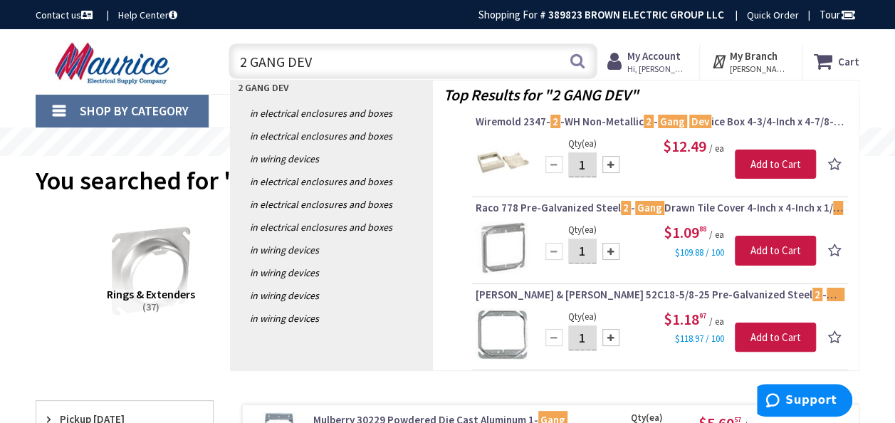
drag, startPoint x: 310, startPoint y: 64, endPoint x: 240, endPoint y: 60, distance: 70.6
click at [240, 60] on input "2 GANG DEV" at bounding box center [412, 61] width 369 height 36
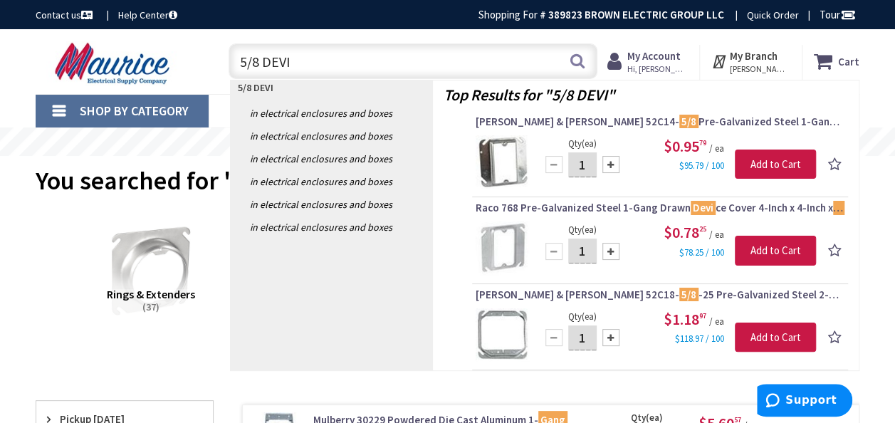
drag, startPoint x: 308, startPoint y: 57, endPoint x: 237, endPoint y: 57, distance: 71.2
click at [237, 57] on input "5/8 DEVI" at bounding box center [412, 61] width 369 height 36
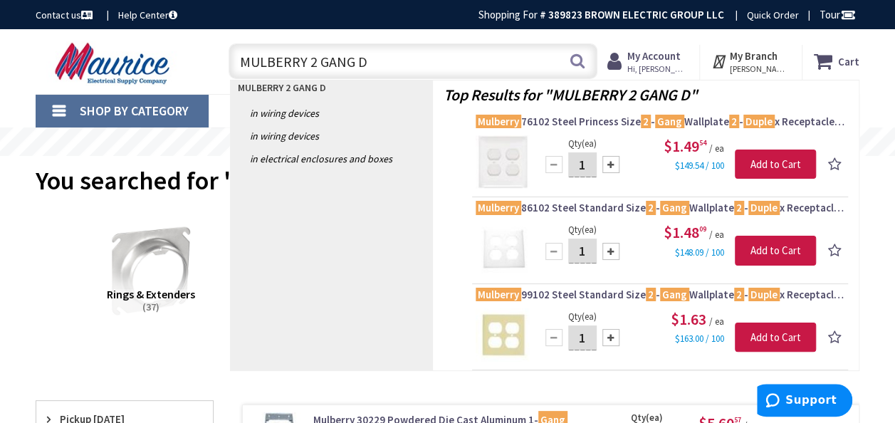
type input "MULBERRY 2 GANG"
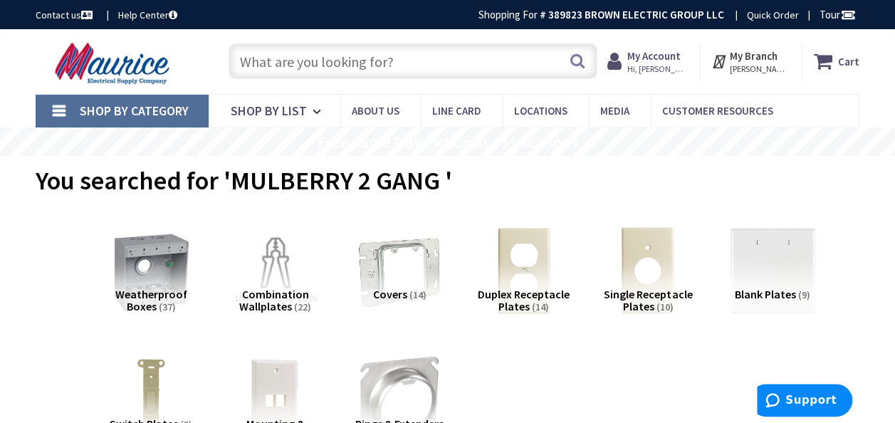
click at [401, 67] on input "text" at bounding box center [412, 61] width 369 height 36
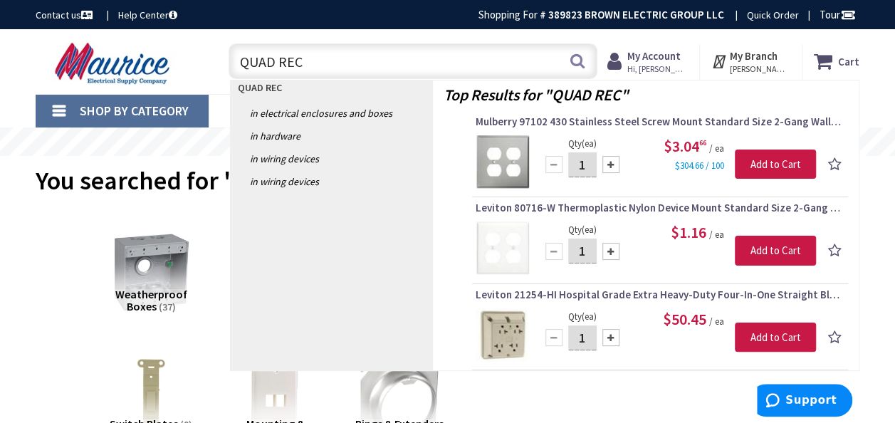
click at [273, 66] on input "QUAD REC" at bounding box center [412, 61] width 369 height 36
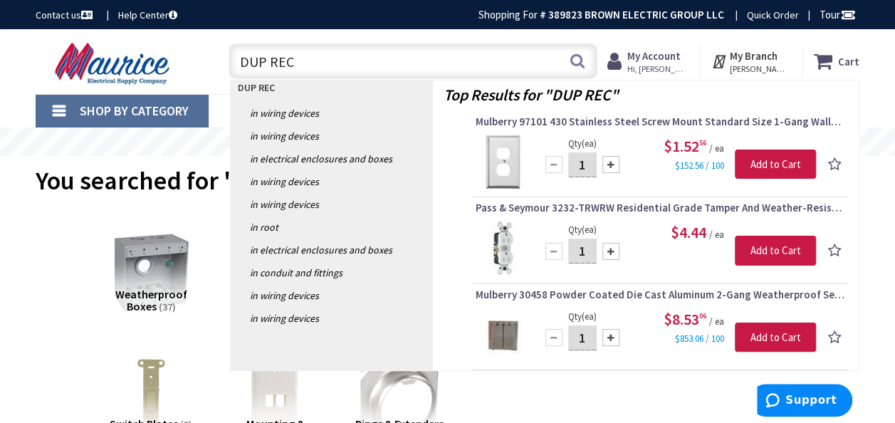
drag, startPoint x: 280, startPoint y: 60, endPoint x: 243, endPoint y: 61, distance: 37.0
click at [243, 61] on input "DUP REC" at bounding box center [412, 61] width 369 height 36
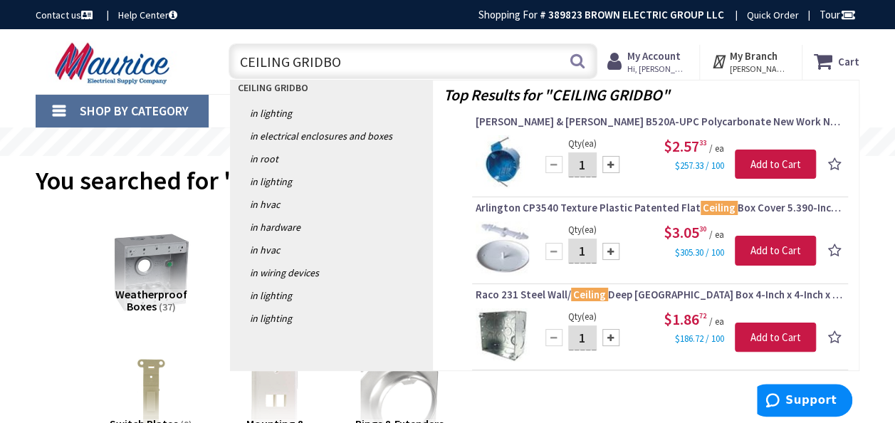
type input "CEILING GRIDBOB"
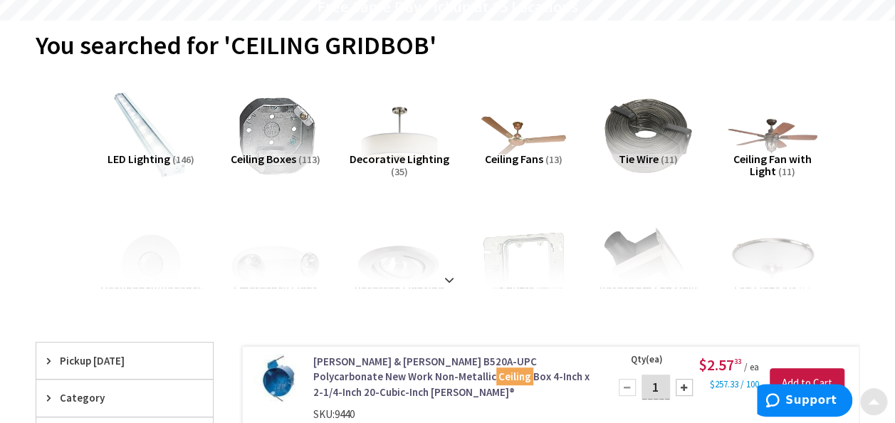
scroll to position [142, 0]
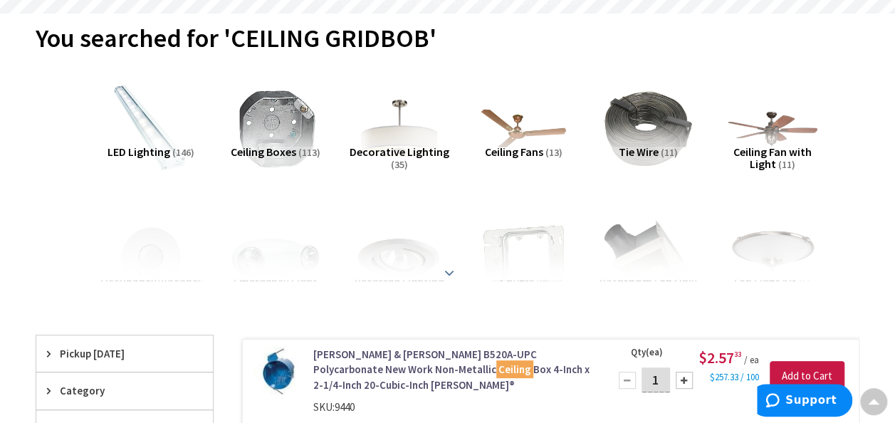
click at [448, 268] on strong at bounding box center [449, 266] width 17 height 16
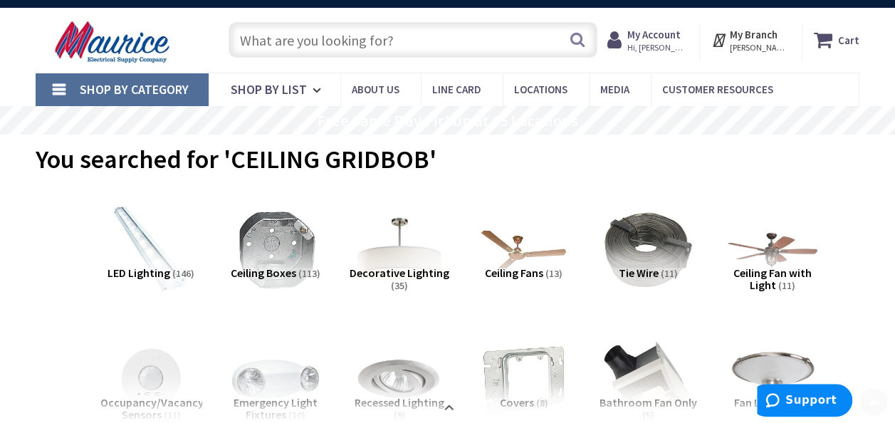
scroll to position [0, 0]
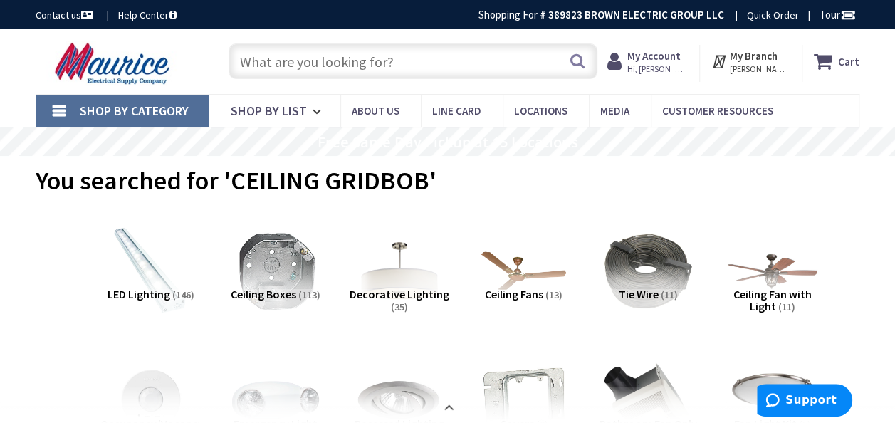
click at [354, 65] on input "text" at bounding box center [412, 61] width 369 height 36
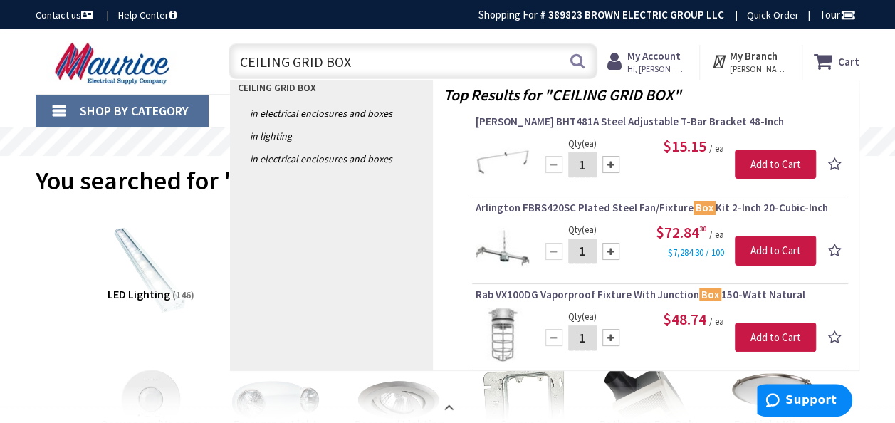
type input "CEILING GRID BOX"
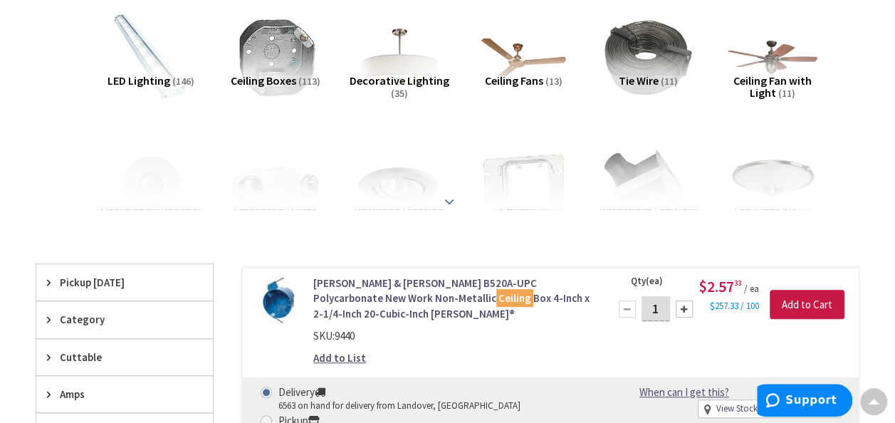
click at [446, 199] on strong at bounding box center [449, 201] width 17 height 16
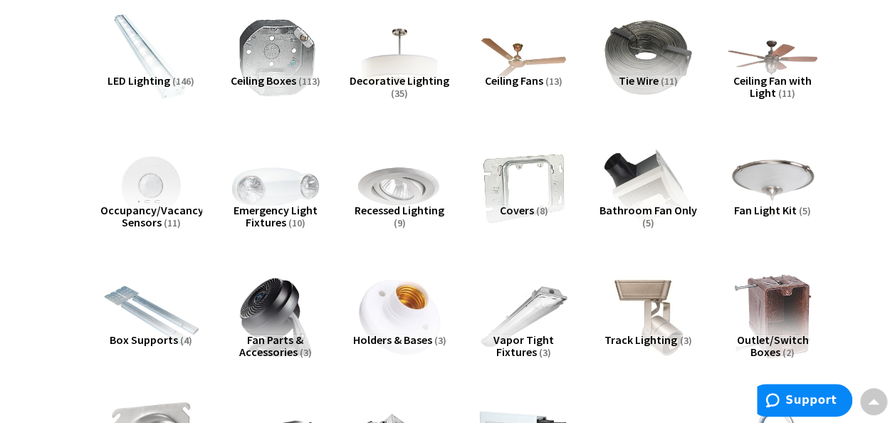
click at [141, 320] on img at bounding box center [151, 316] width 100 height 100
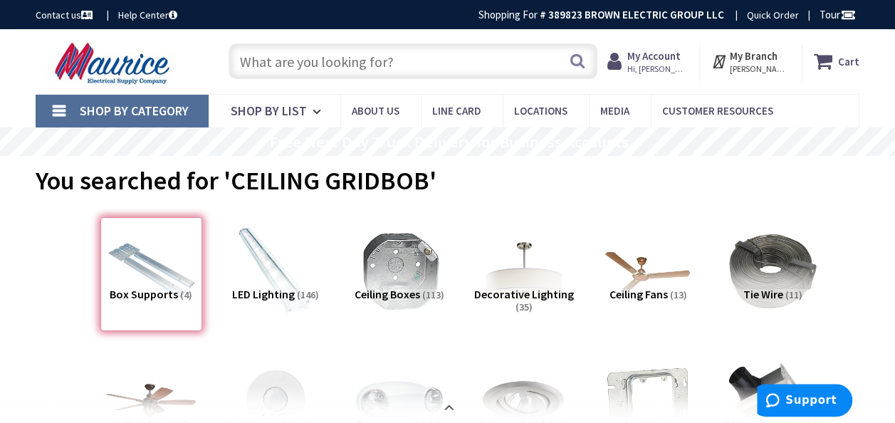
click at [330, 67] on input "text" at bounding box center [412, 61] width 369 height 36
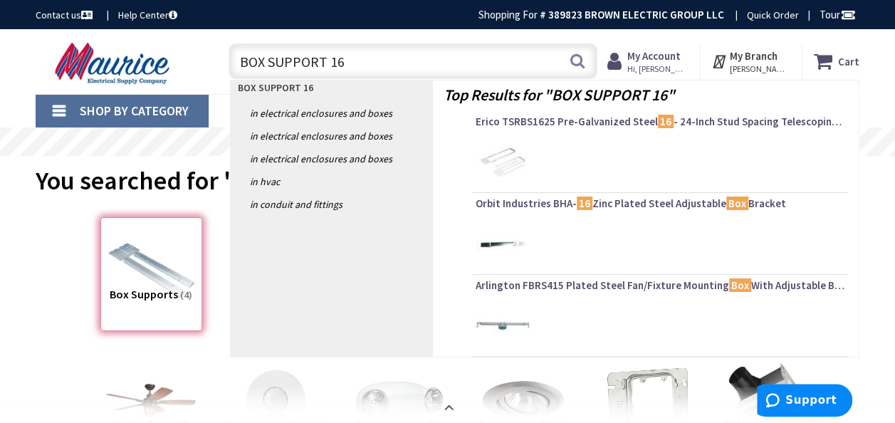
type input "BOX SUPPORT 16""
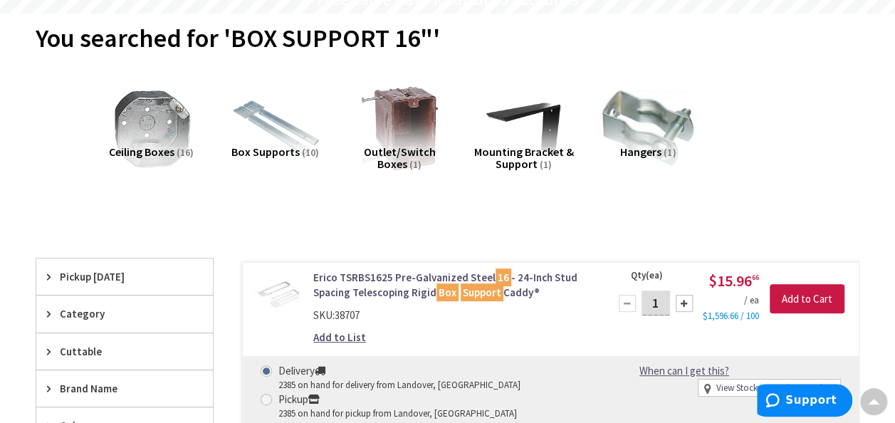
click at [292, 144] on span "Box Supports" at bounding box center [265, 151] width 68 height 14
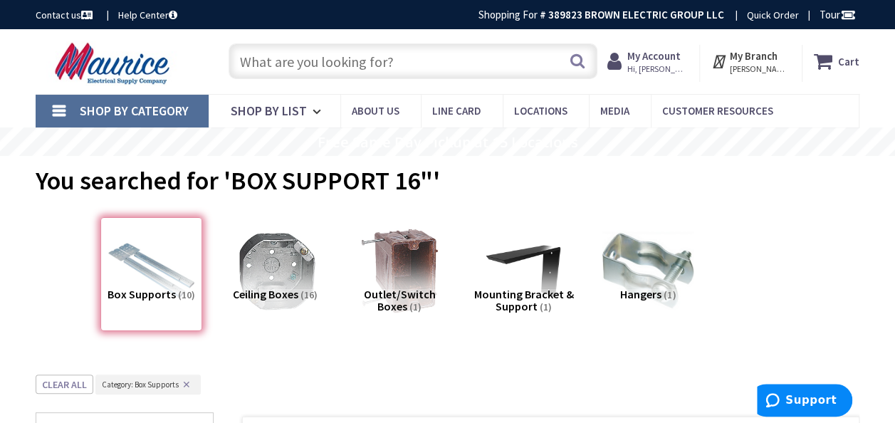
click at [325, 66] on input "text" at bounding box center [412, 61] width 369 height 36
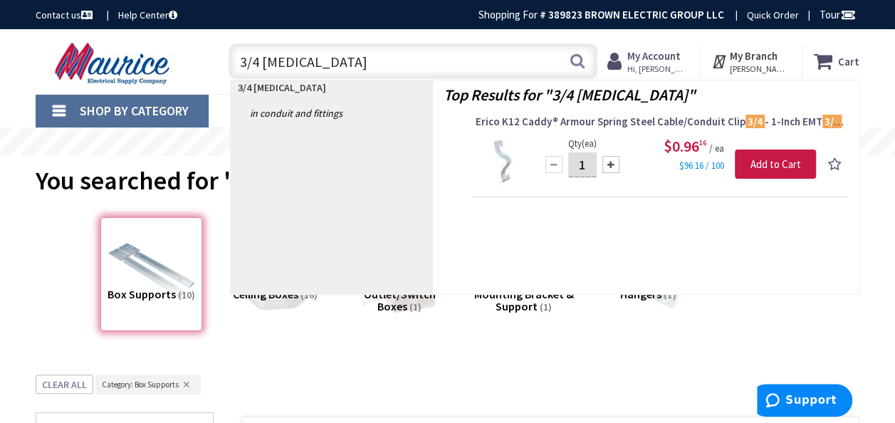
drag, startPoint x: 337, startPoint y: 65, endPoint x: 236, endPoint y: 63, distance: 101.8
click at [236, 63] on input "3/4 BAT WINGS" at bounding box center [412, 61] width 369 height 36
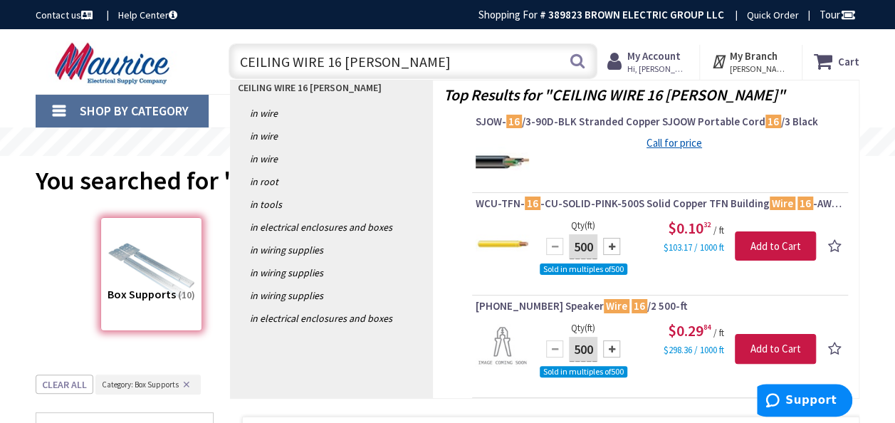
type input "CEILING WIRE 16 GAUGE"
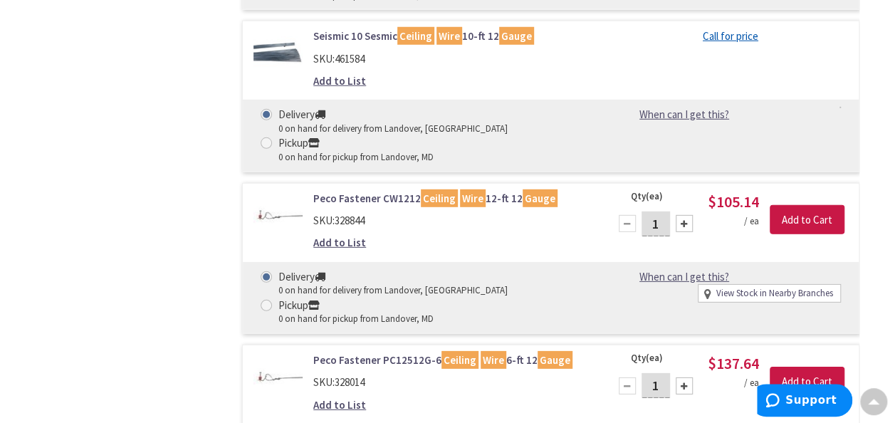
scroll to position [2064, 0]
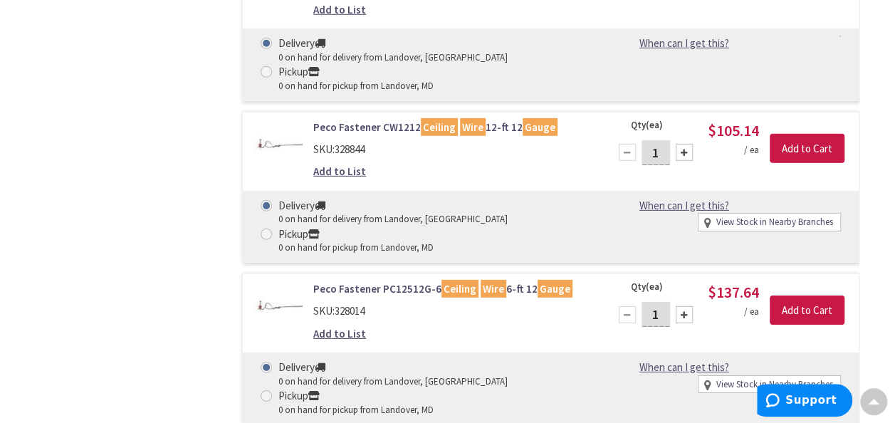
click at [380, 281] on link "Peco Fastener PC12512G-6 Ceiling Wire 6-ft 12 Gauge" at bounding box center [452, 288] width 278 height 15
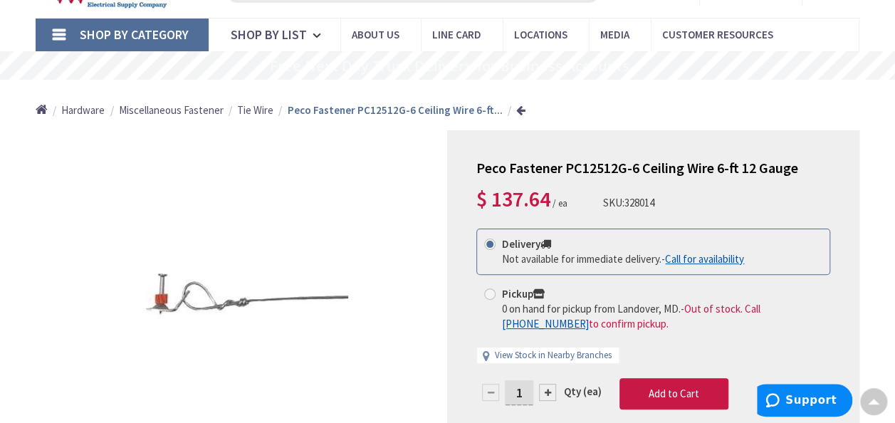
scroll to position [5, 0]
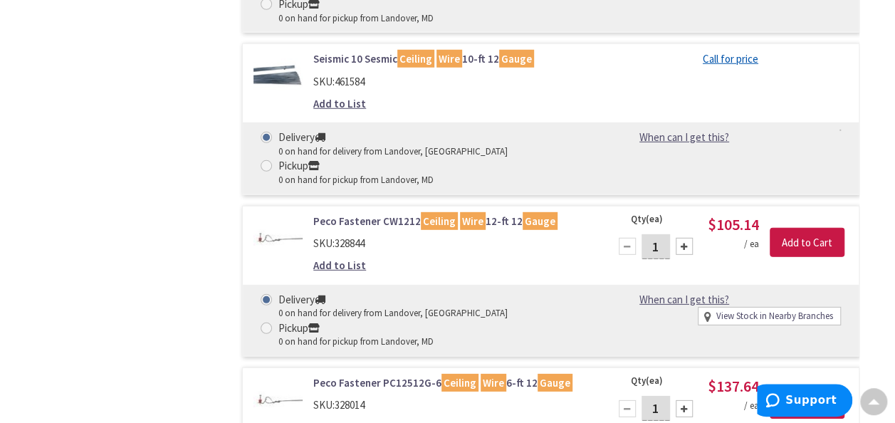
scroll to position [1993, 0]
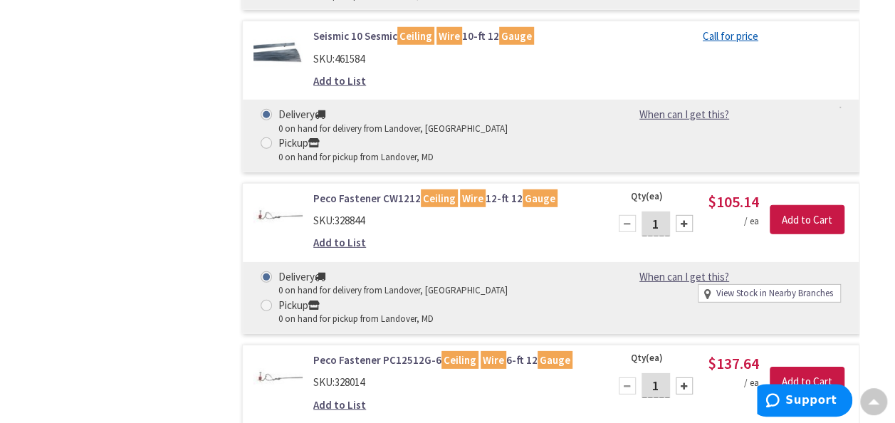
click at [395, 191] on link "Peco Fastener CW1212 Ceiling Wire 12-ft 12 Gauge" at bounding box center [452, 198] width 278 height 15
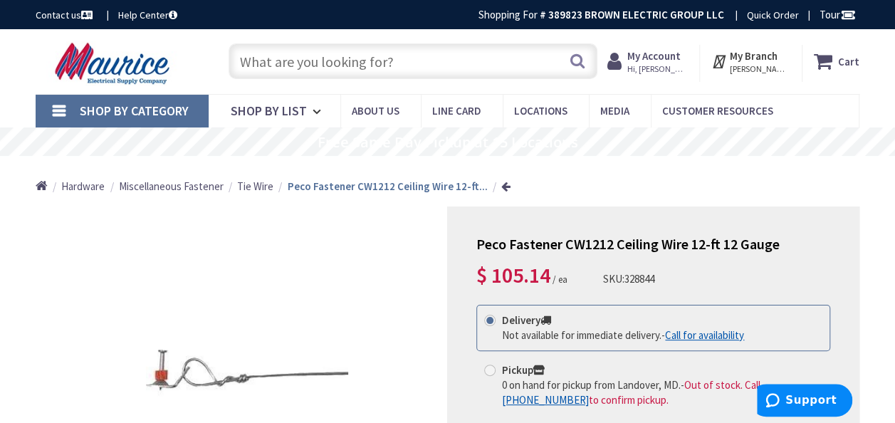
click at [311, 67] on input "text" at bounding box center [412, 61] width 369 height 36
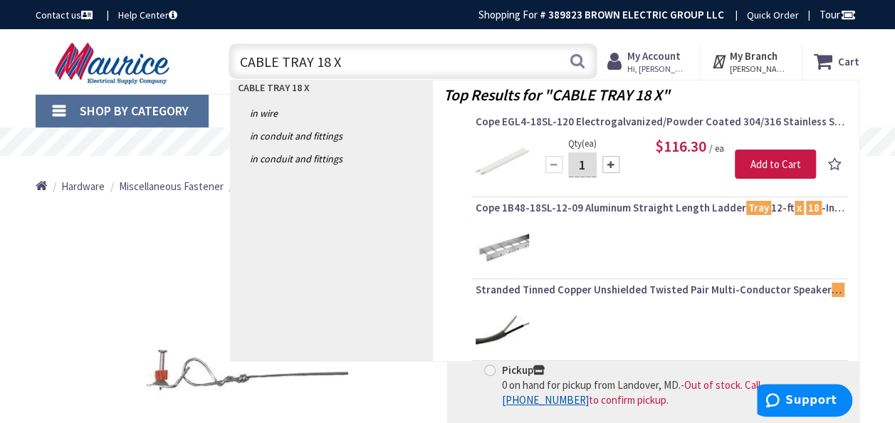
type input "CABLE TRAY 18 X 4"
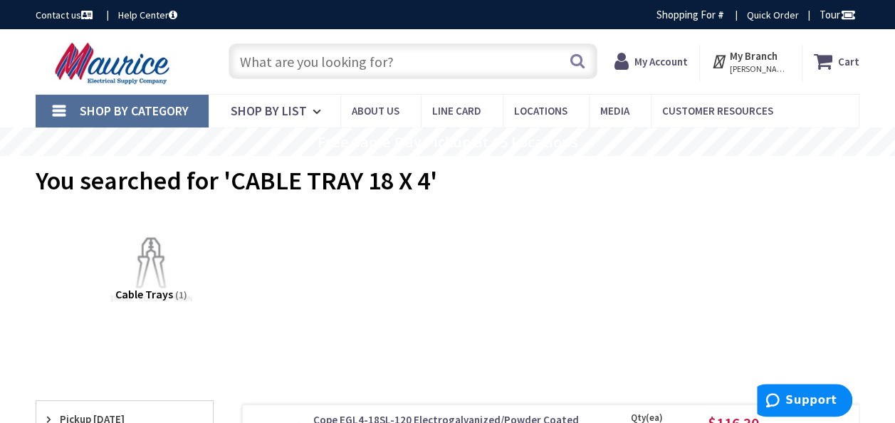
click at [275, 65] on input "text" at bounding box center [412, 61] width 369 height 36
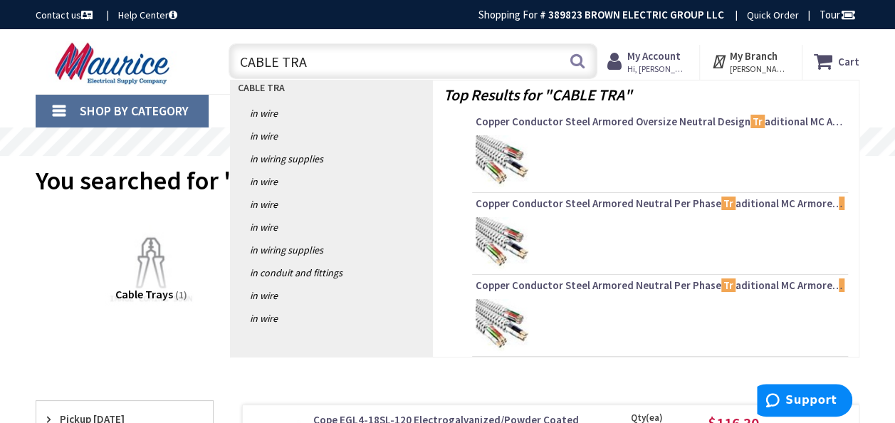
type input "CABLE TRAY"
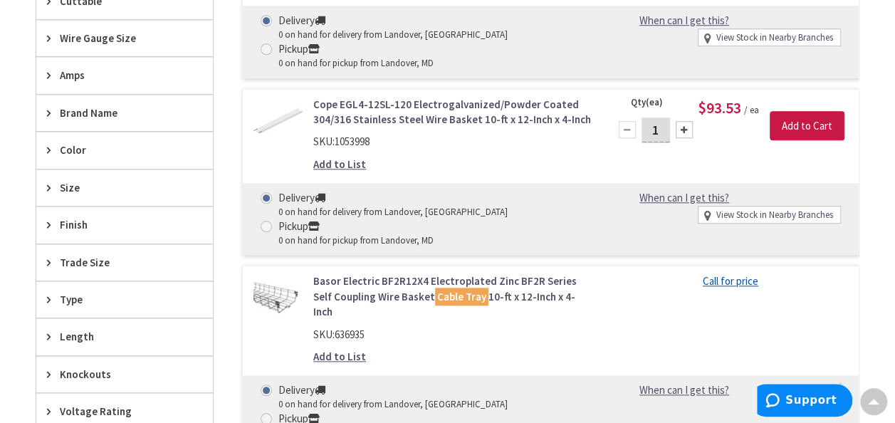
scroll to position [640, 0]
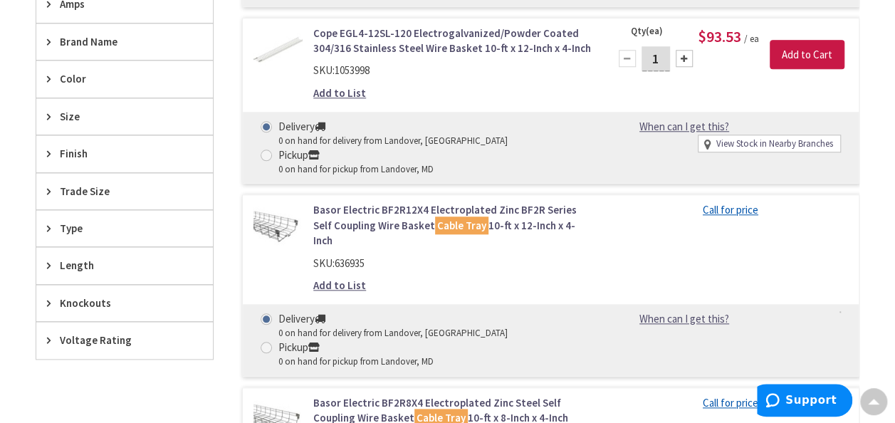
click at [80, 189] on span "Trade Size" at bounding box center [118, 191] width 116 height 15
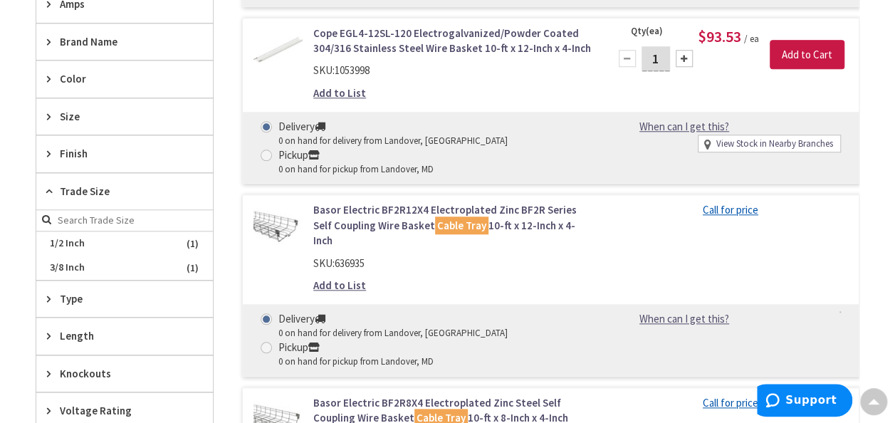
click at [80, 189] on span "Trade Size" at bounding box center [118, 191] width 116 height 15
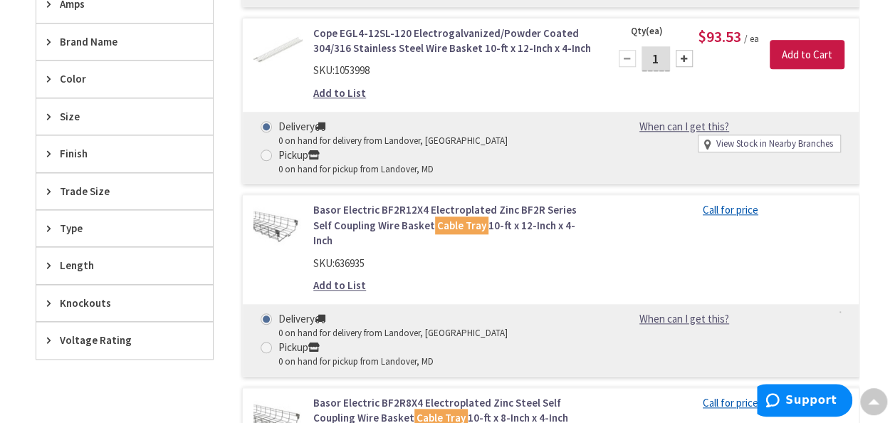
click at [75, 258] on span "Length" at bounding box center [118, 265] width 116 height 15
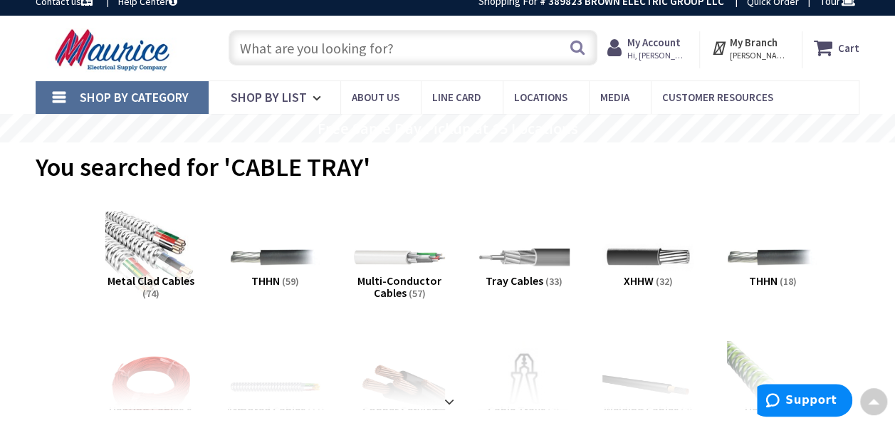
scroll to position [0, 0]
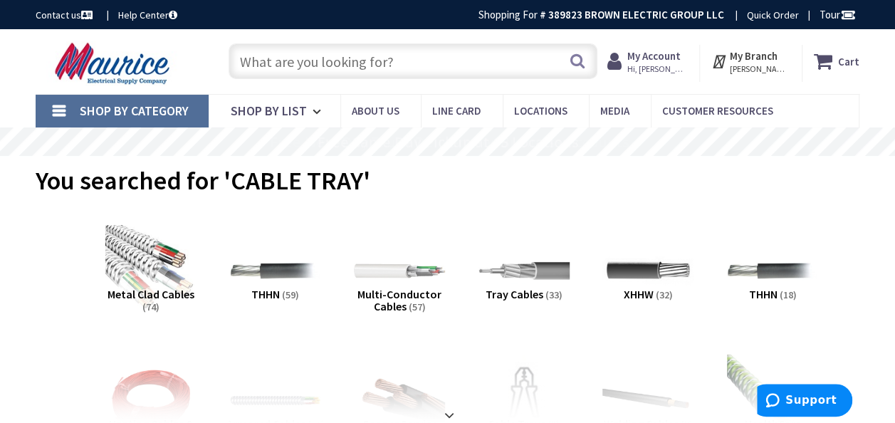
click at [65, 111] on link "Shop By Category" at bounding box center [122, 111] width 173 height 33
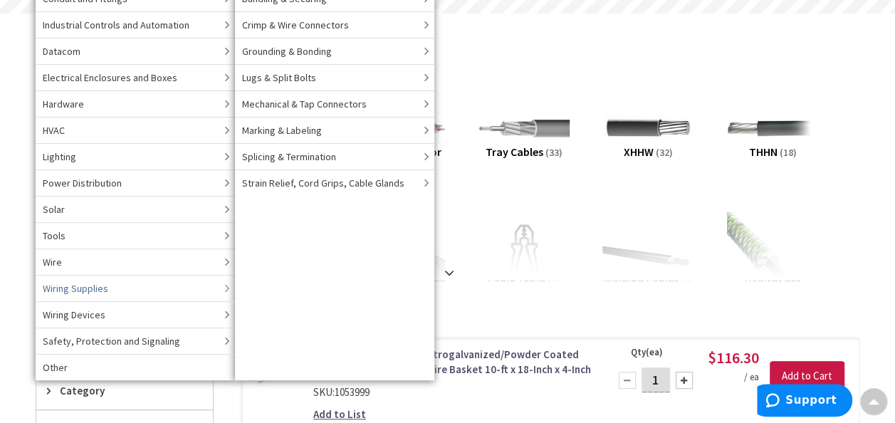
scroll to position [71, 0]
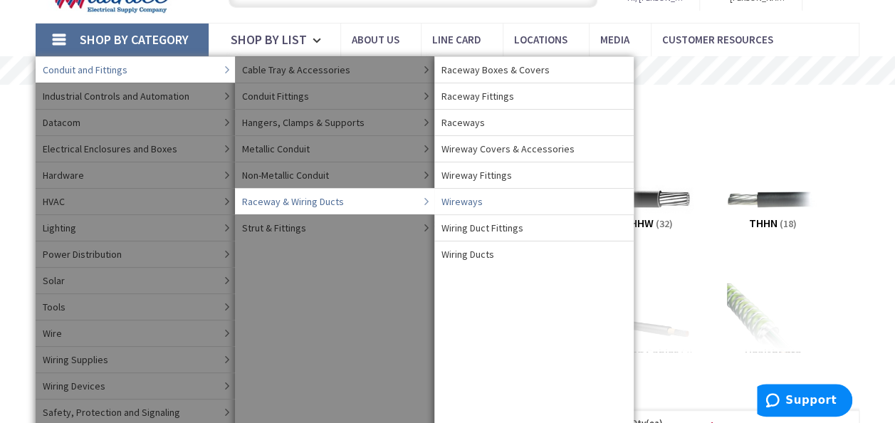
click at [450, 195] on span "Wireways" at bounding box center [461, 201] width 41 height 14
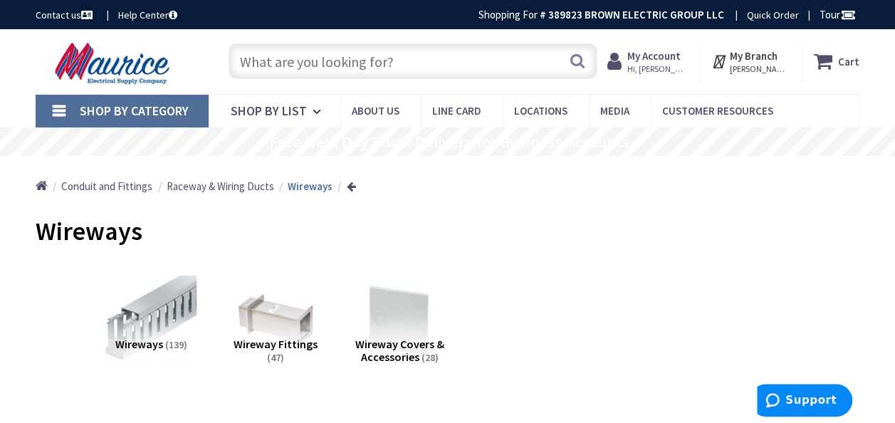
click at [63, 101] on link "Shop By Category" at bounding box center [122, 111] width 173 height 33
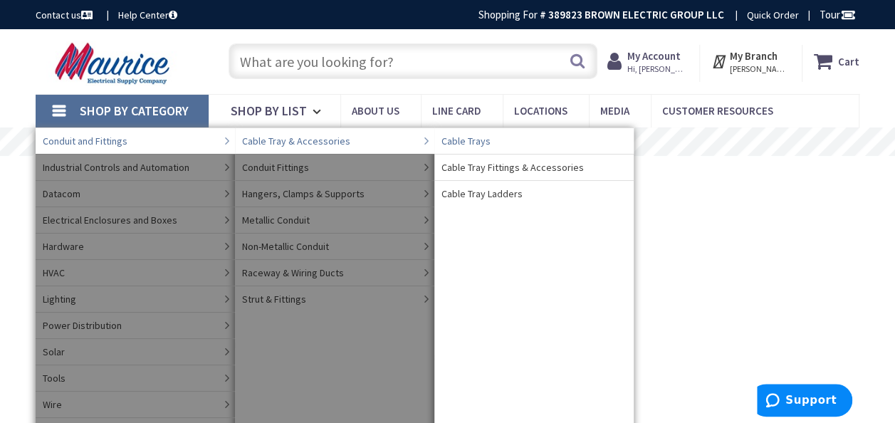
click at [456, 142] on span "Cable Trays" at bounding box center [465, 141] width 49 height 14
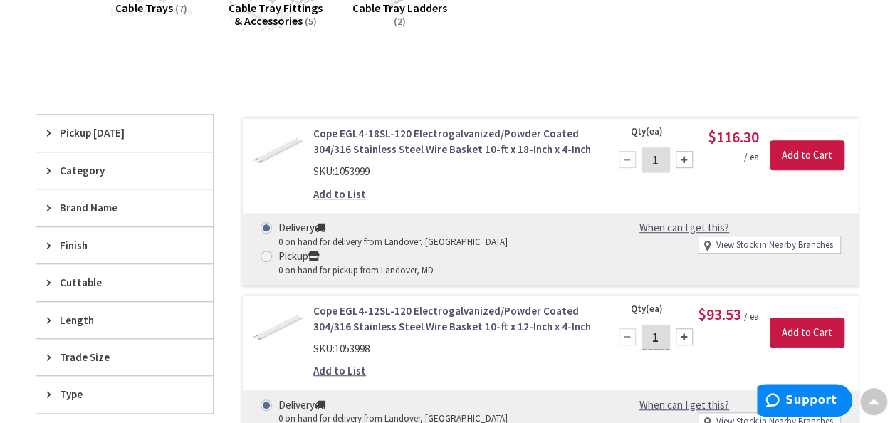
scroll to position [356, 0]
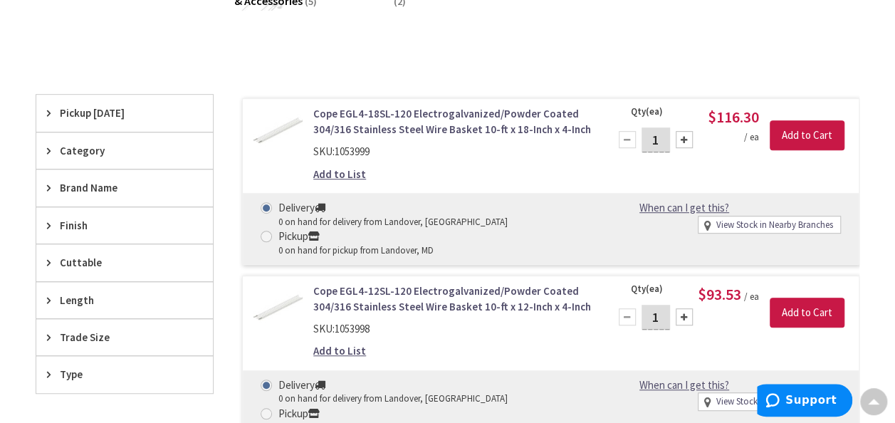
click at [93, 330] on span "Trade Size" at bounding box center [118, 337] width 116 height 15
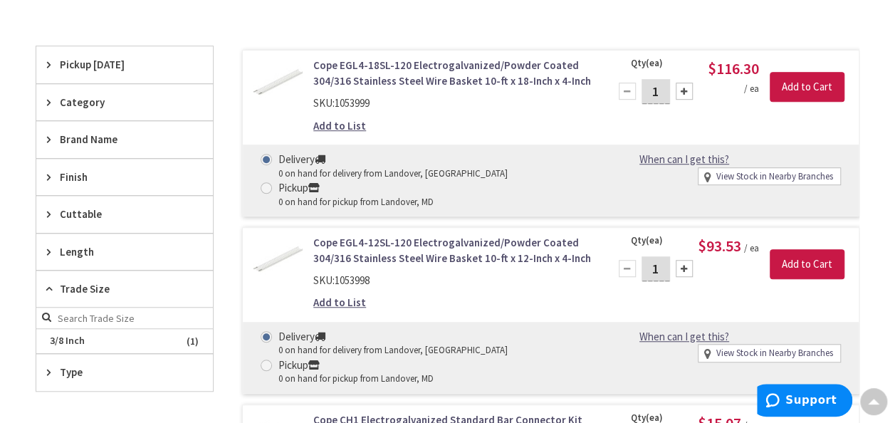
scroll to position [427, 0]
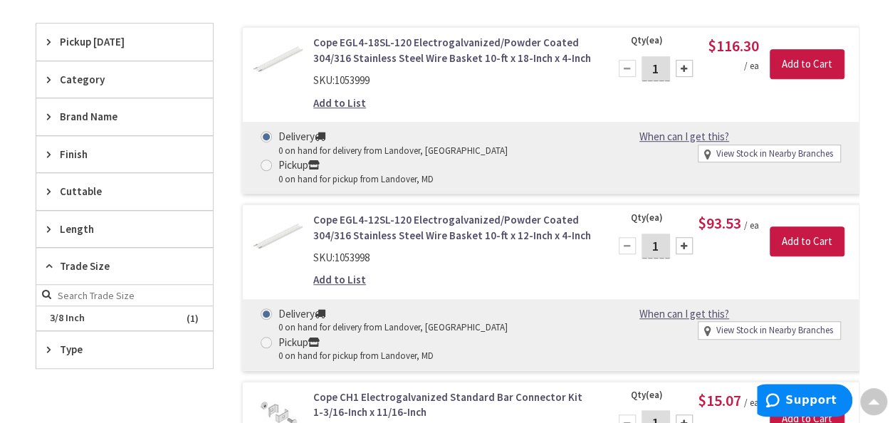
click at [52, 263] on icon at bounding box center [52, 265] width 11 height 11
click at [68, 295] on span "Type" at bounding box center [118, 302] width 116 height 15
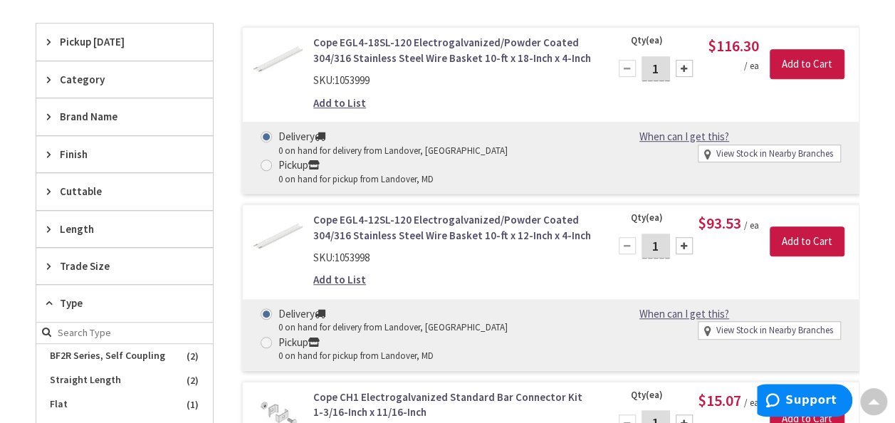
scroll to position [356, 0]
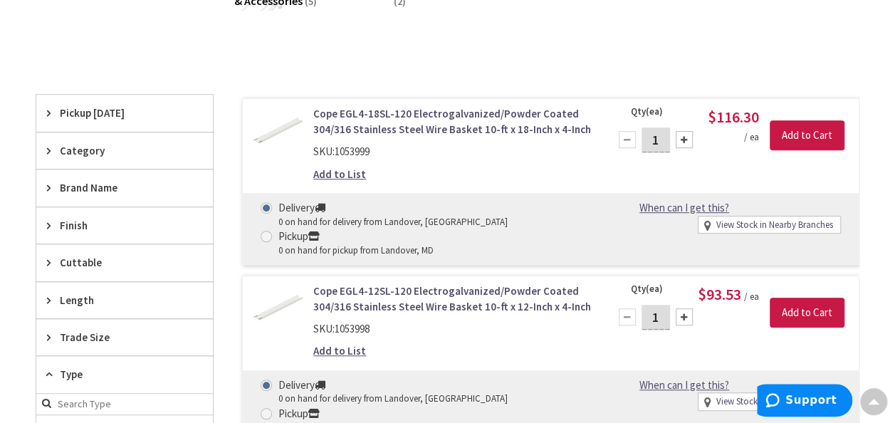
click at [78, 152] on span "Category" at bounding box center [118, 150] width 116 height 15
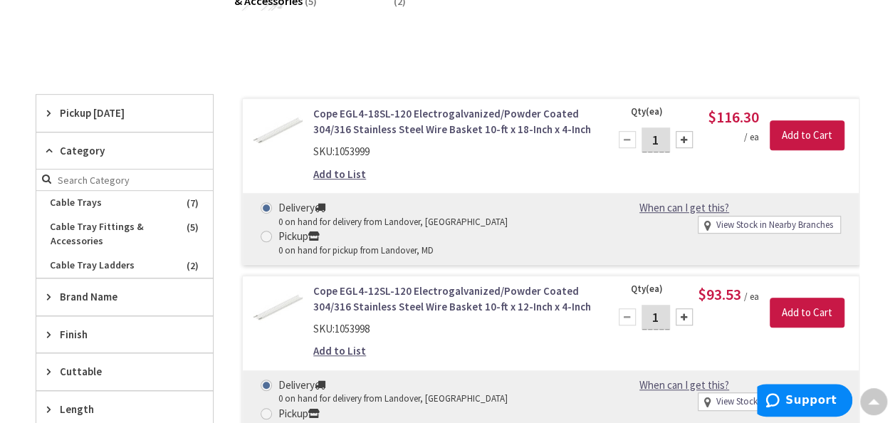
click at [78, 152] on span "Category" at bounding box center [118, 150] width 116 height 15
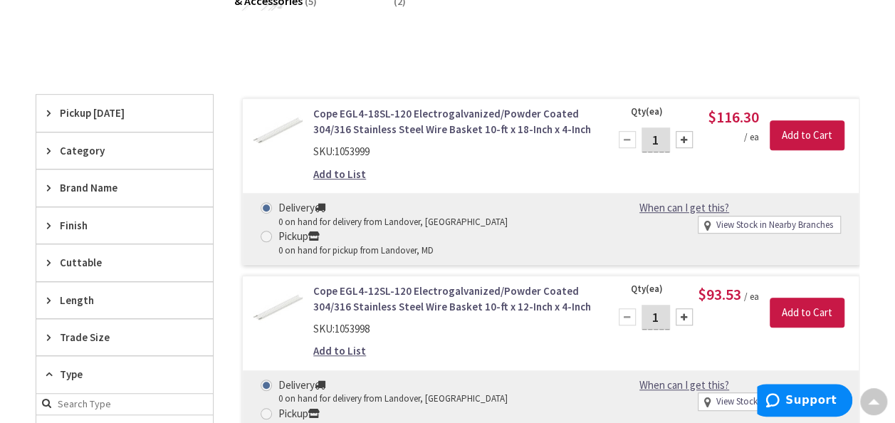
click at [96, 294] on span "Length" at bounding box center [118, 299] width 116 height 15
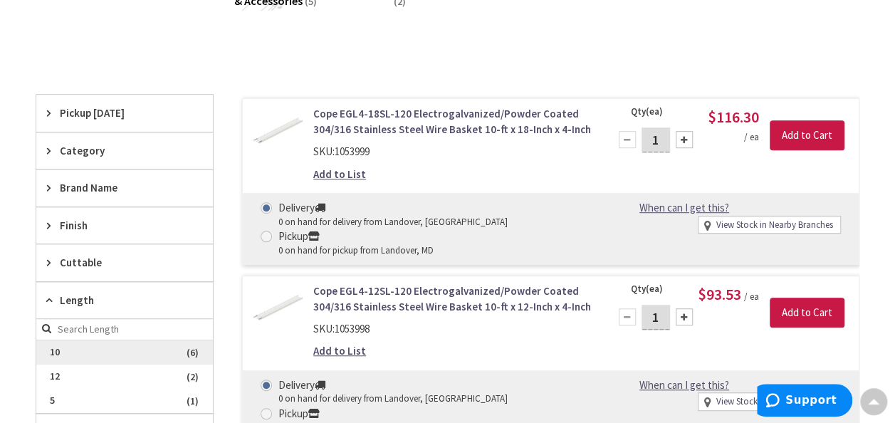
click at [89, 342] on span "10" at bounding box center [124, 352] width 176 height 24
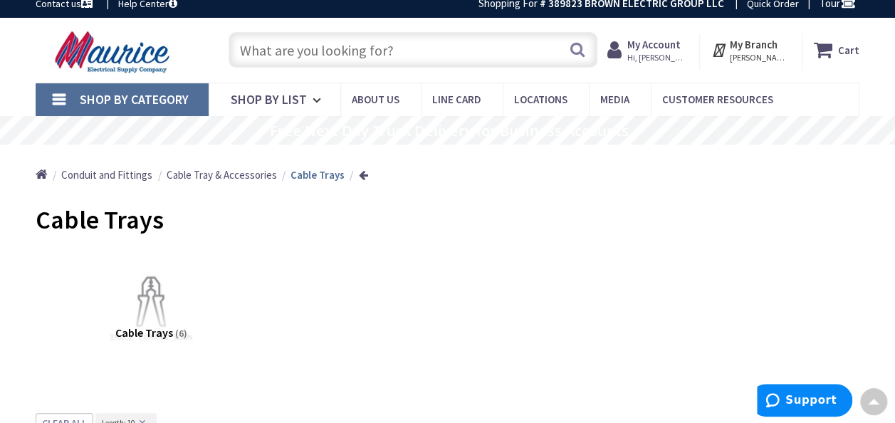
scroll to position [0, 0]
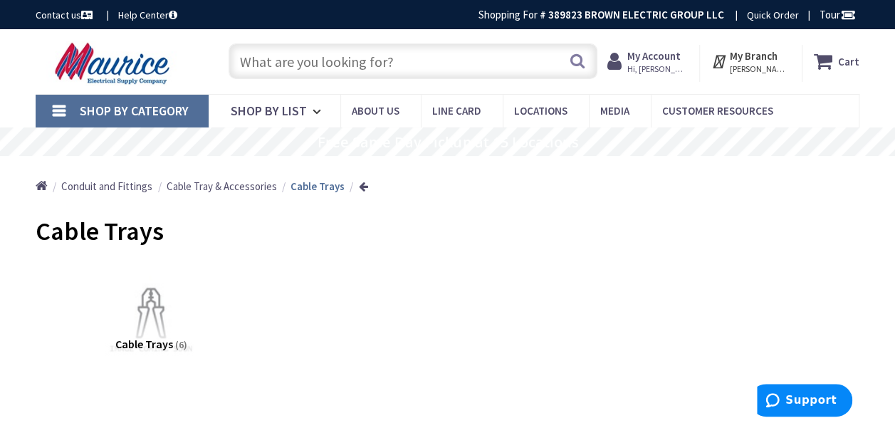
click at [254, 185] on span "Cable Tray & Accessories" at bounding box center [222, 186] width 110 height 14
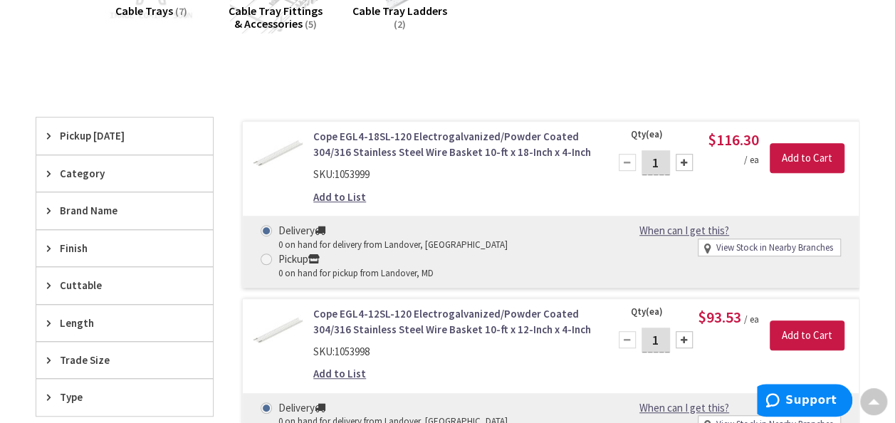
scroll to position [356, 0]
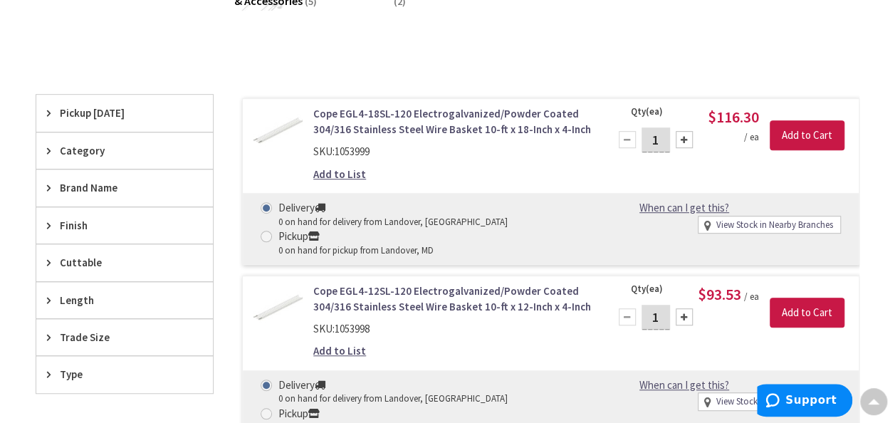
click at [90, 332] on span "Trade Size" at bounding box center [118, 337] width 116 height 15
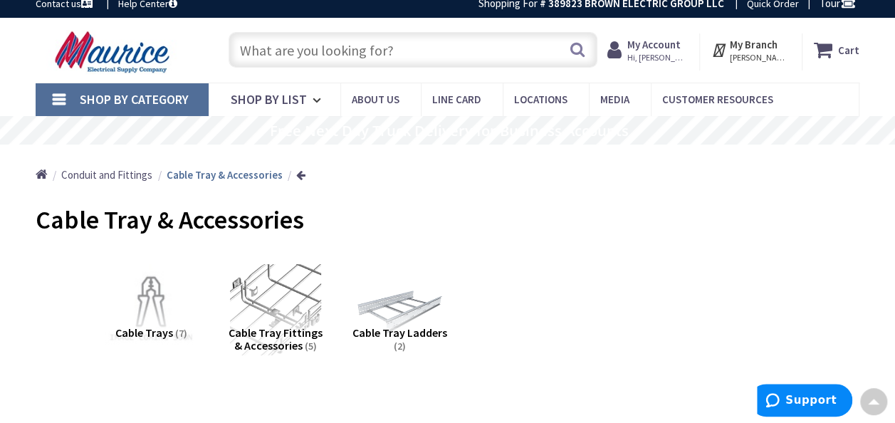
scroll to position [0, 0]
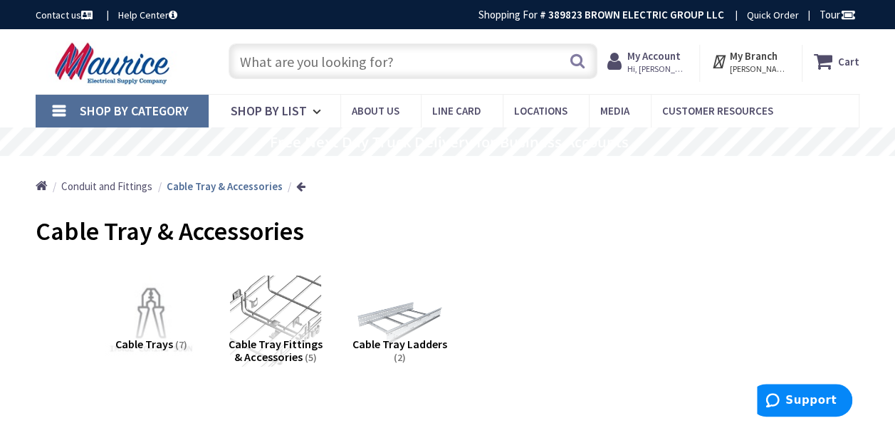
click at [322, 60] on input "text" at bounding box center [412, 61] width 369 height 36
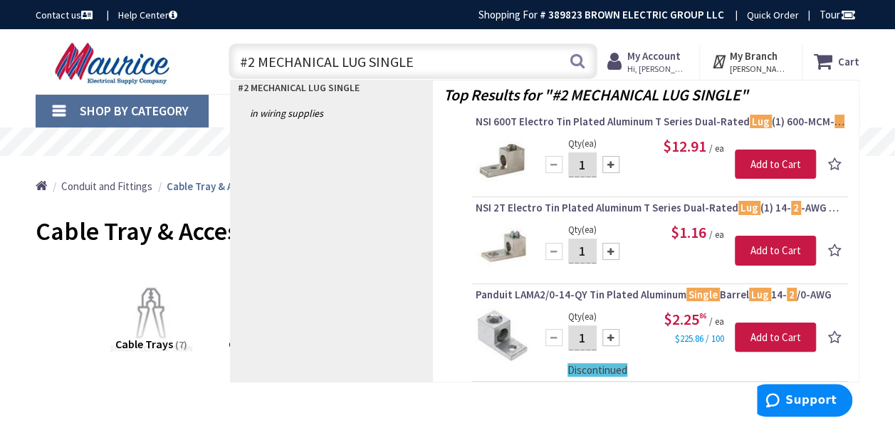
drag, startPoint x: 413, startPoint y: 60, endPoint x: 241, endPoint y: 59, distance: 171.5
click at [241, 59] on input "#2 MECHANICAL LUG SINGLE" at bounding box center [412, 61] width 369 height 36
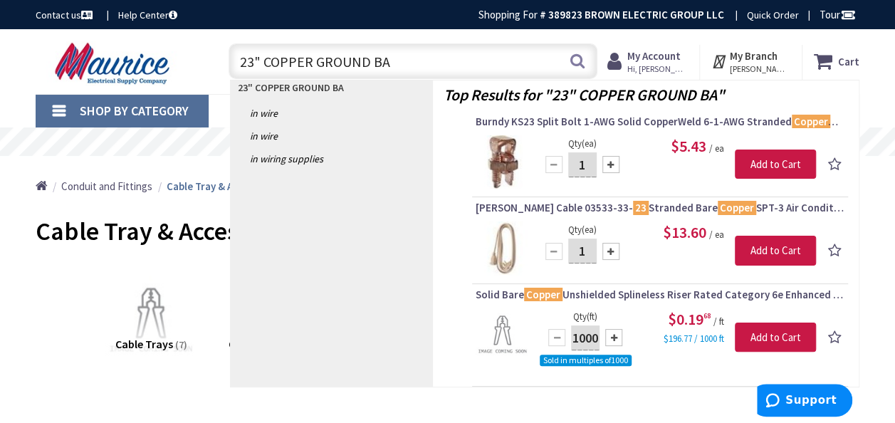
type input "23" COPPER GROUND BAR"
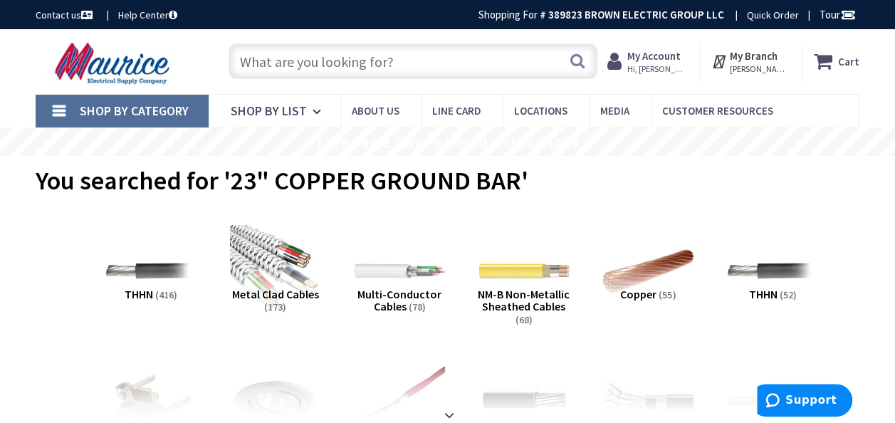
click at [362, 63] on input "text" at bounding box center [412, 61] width 369 height 36
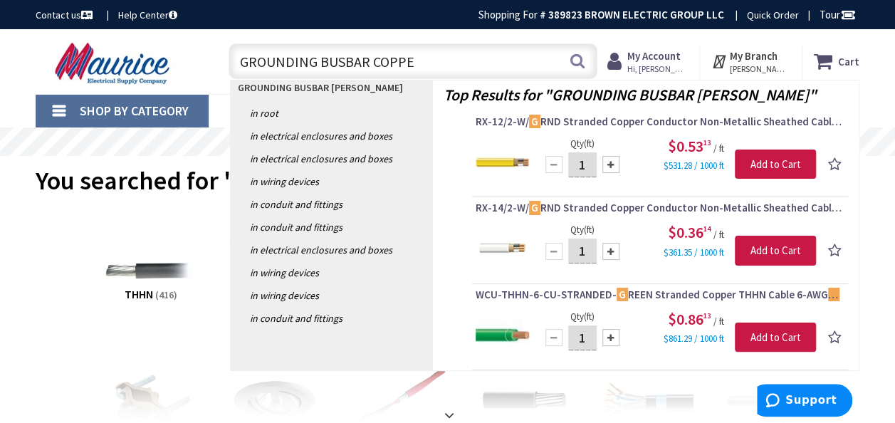
type input "GROUNDING BUSBAR COPPER"
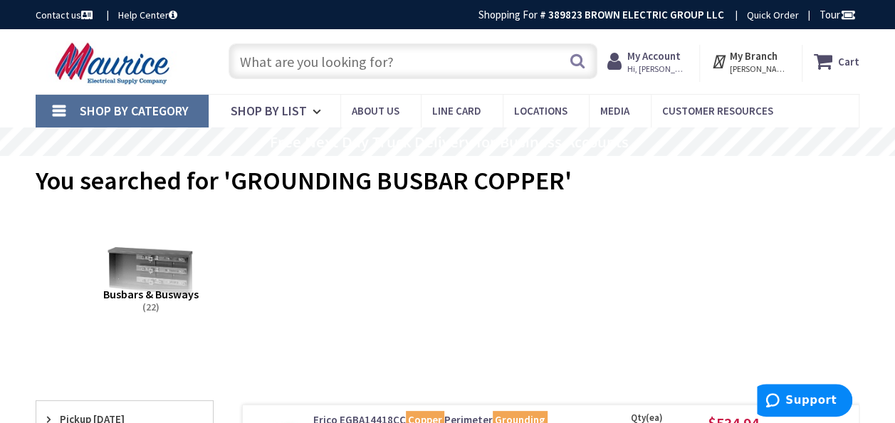
click at [299, 66] on input "text" at bounding box center [412, 61] width 369 height 36
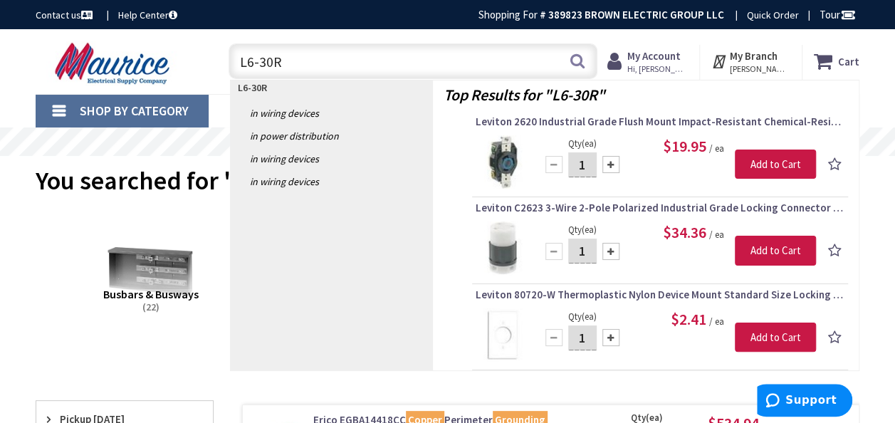
click at [260, 68] on input "L6-30R" at bounding box center [412, 61] width 369 height 36
click at [253, 65] on input "L6-30R" at bounding box center [412, 61] width 369 height 36
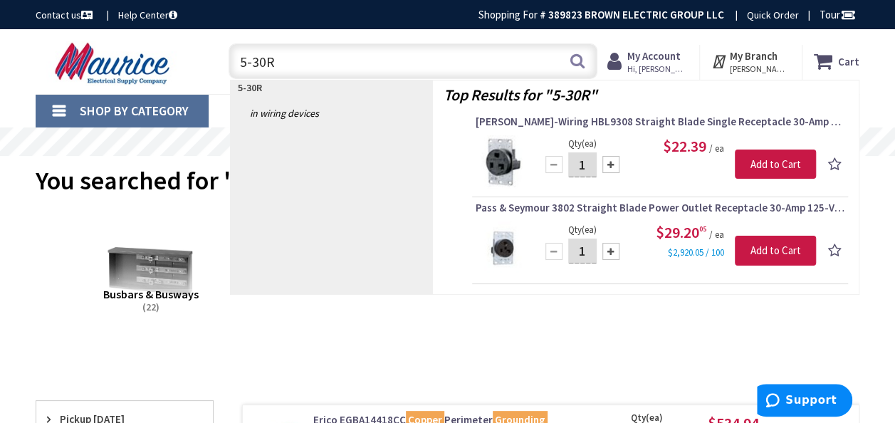
click at [258, 65] on input "5-30R" at bounding box center [412, 61] width 369 height 36
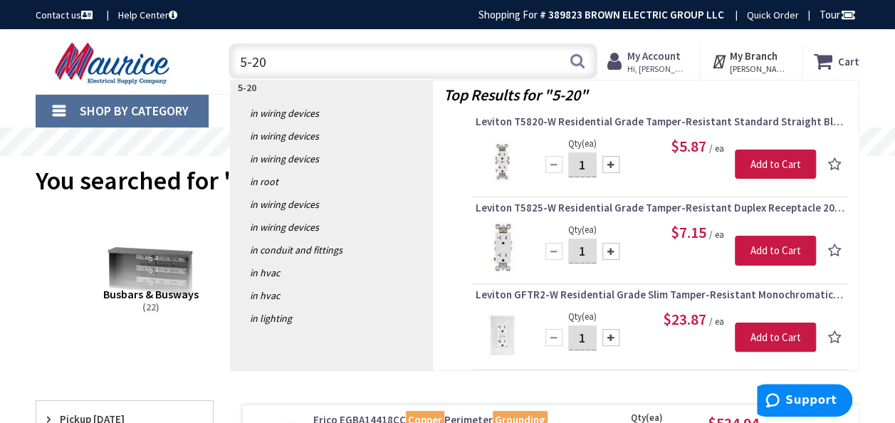
type input "5-20"
drag, startPoint x: 269, startPoint y: 64, endPoint x: 280, endPoint y: 61, distance: 11.7
click at [280, 61] on input "5-20" at bounding box center [412, 61] width 369 height 36
click at [64, 105] on link "Shop By Category" at bounding box center [122, 111] width 173 height 33
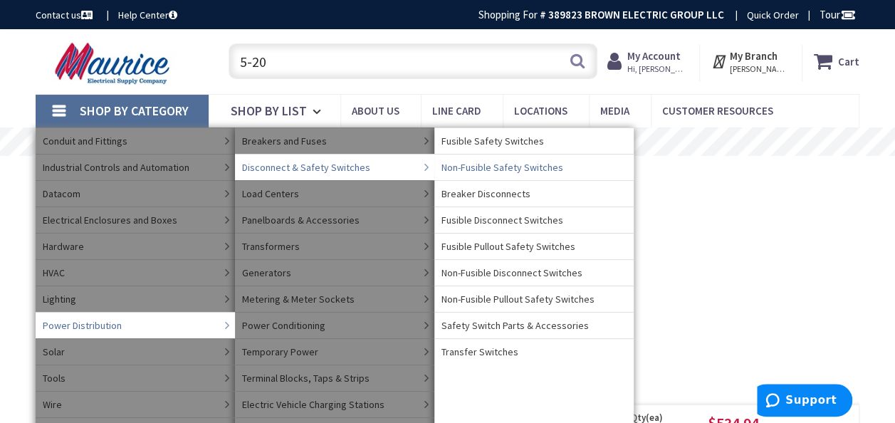
click at [469, 163] on span "Non-Fusible Safety Switches" at bounding box center [502, 167] width 122 height 14
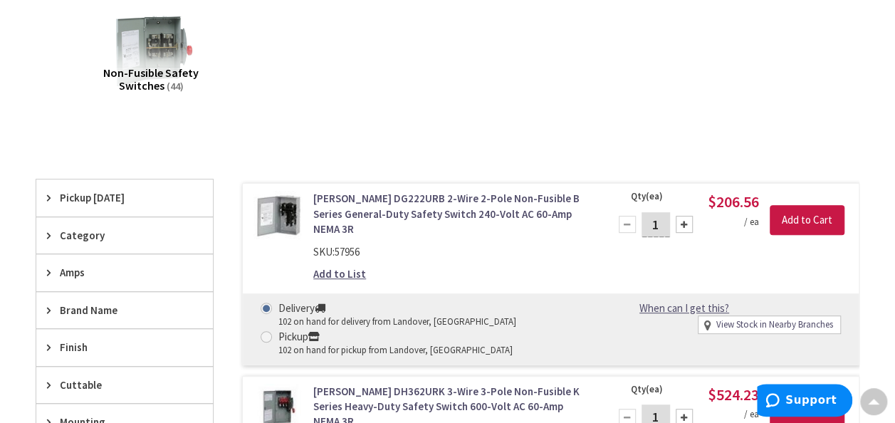
scroll to position [285, 0]
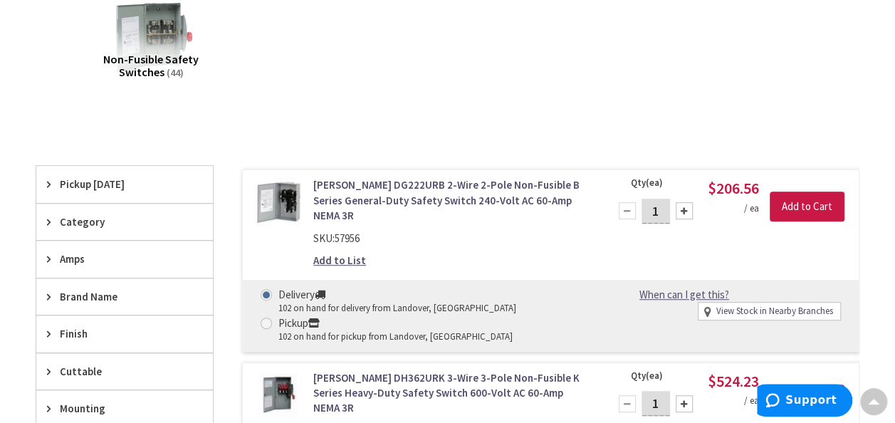
click at [71, 251] on span "Amps" at bounding box center [118, 258] width 116 height 15
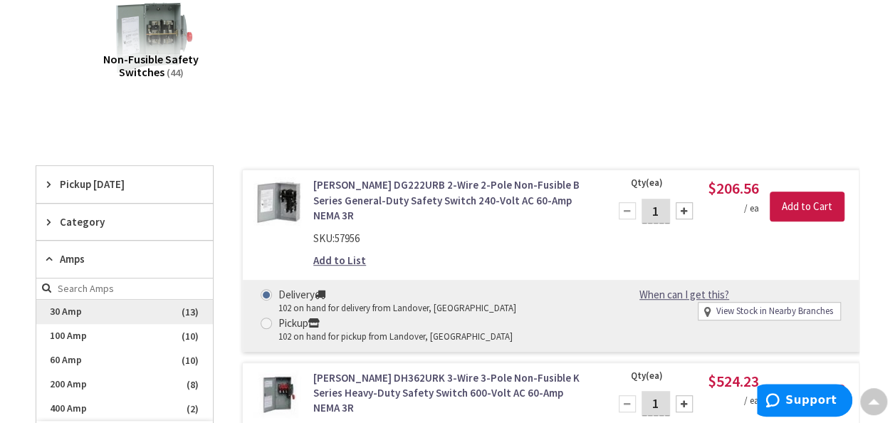
click at [78, 310] on span "30 Amp" at bounding box center [124, 312] width 176 height 24
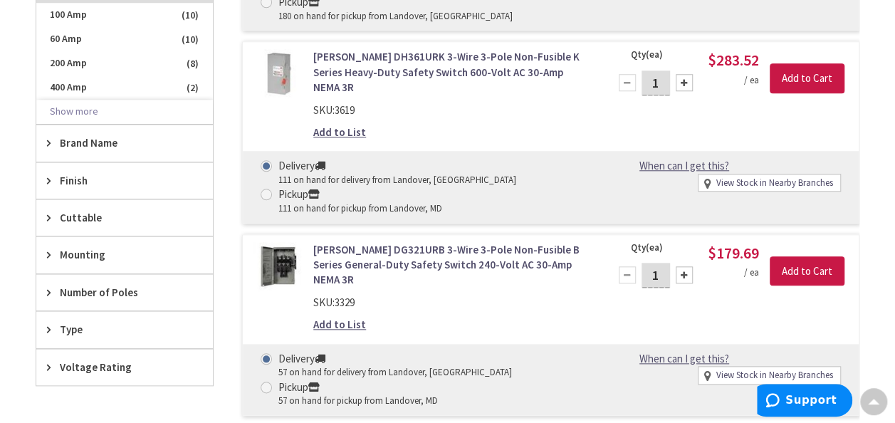
scroll to position [640, 0]
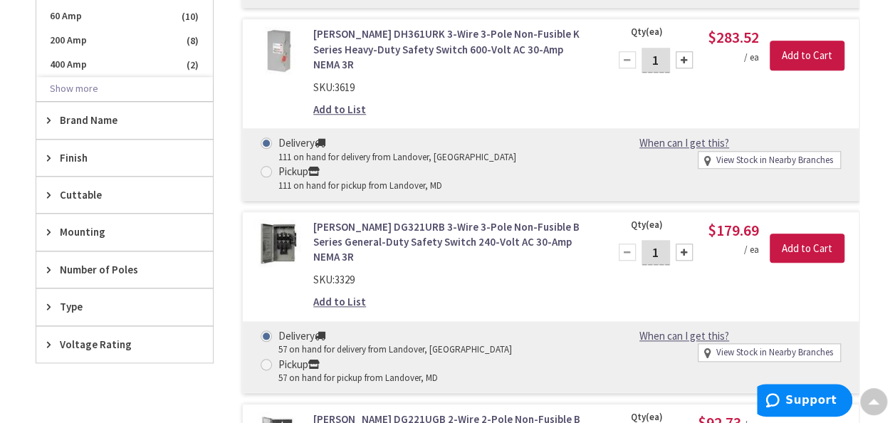
click at [95, 337] on span "Voltage Rating" at bounding box center [118, 344] width 116 height 15
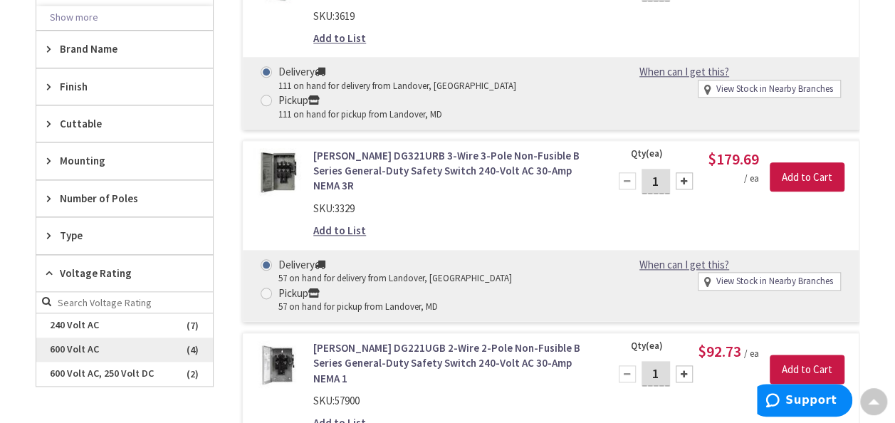
click at [89, 343] on span "600 Volt AC" at bounding box center [124, 349] width 176 height 24
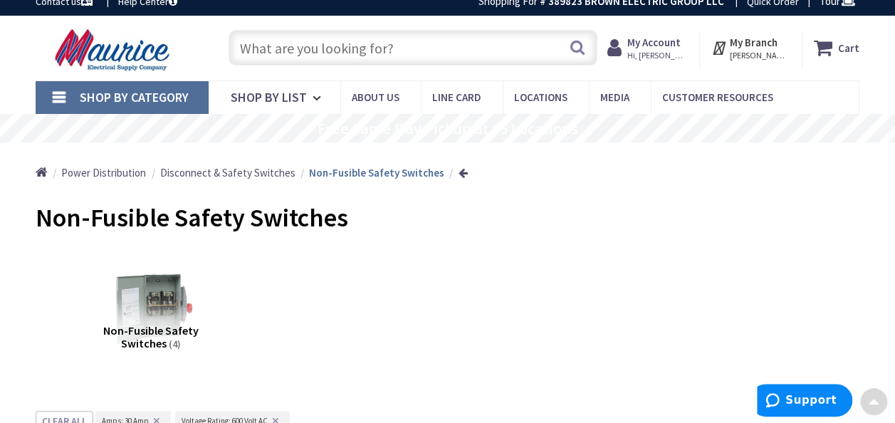
scroll to position [0, 0]
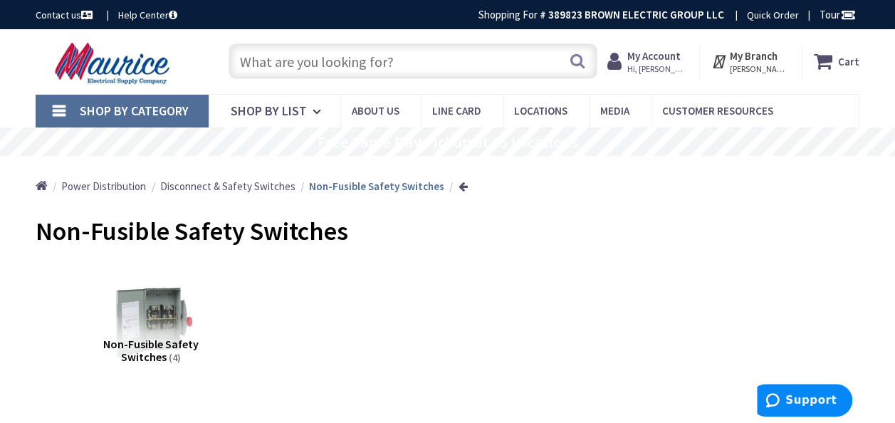
click at [287, 58] on input "text" at bounding box center [412, 61] width 369 height 36
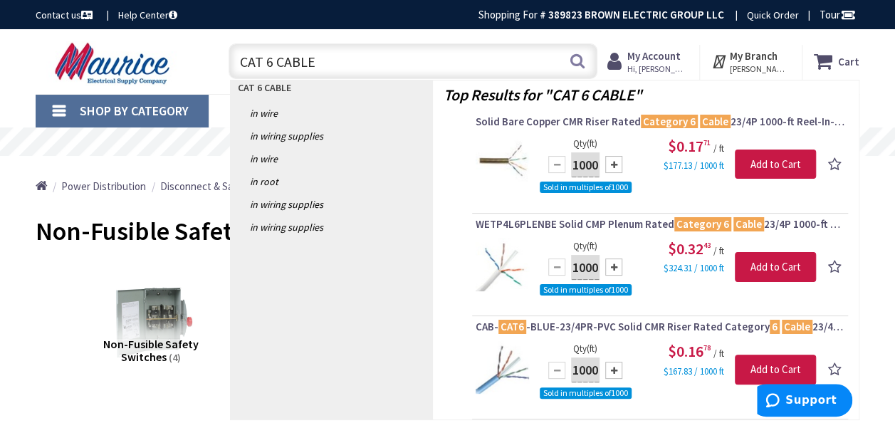
drag, startPoint x: 316, startPoint y: 56, endPoint x: 233, endPoint y: 58, distance: 82.6
click at [238, 58] on input "CAT 6 CABLE" at bounding box center [412, 61] width 369 height 36
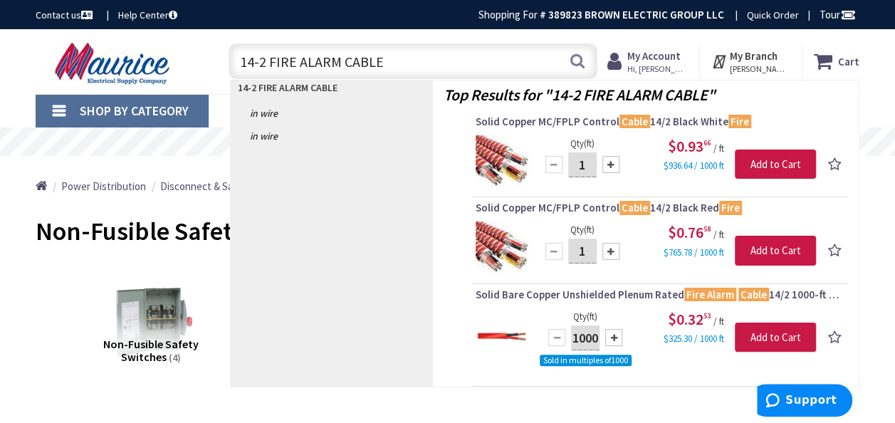
click at [255, 63] on input "14-2 FIRE ALARM CABLE" at bounding box center [412, 61] width 369 height 36
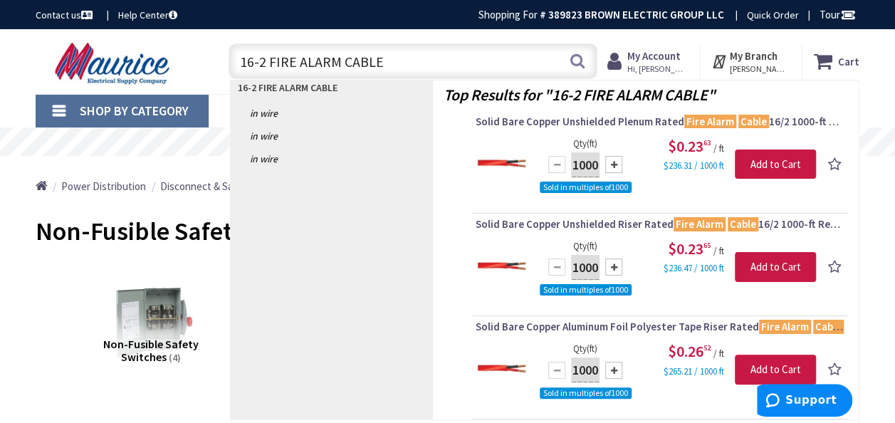
drag, startPoint x: 381, startPoint y: 65, endPoint x: 231, endPoint y: 70, distance: 150.2
click at [231, 70] on input "16-2 FIRE ALARM CABLE" at bounding box center [412, 61] width 369 height 36
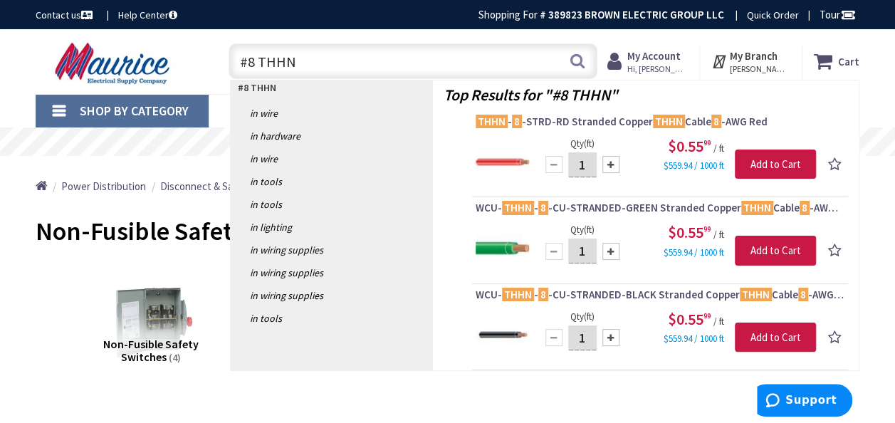
click at [254, 60] on input "#8 THHN" at bounding box center [412, 61] width 369 height 36
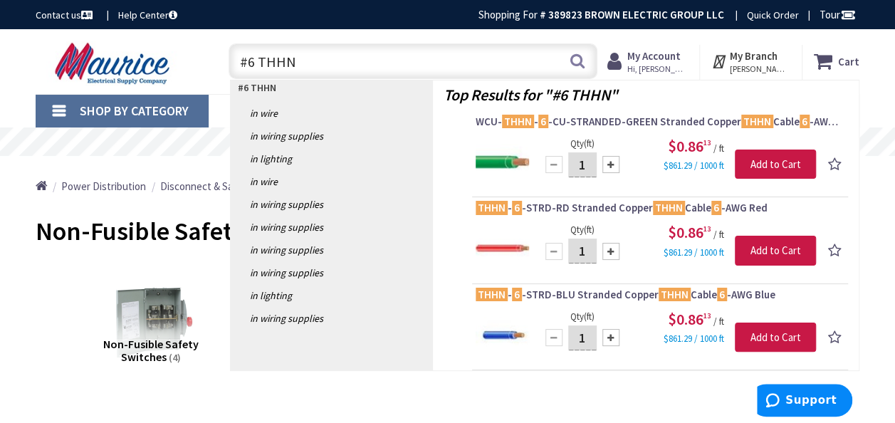
drag, startPoint x: 289, startPoint y: 61, endPoint x: 260, endPoint y: 68, distance: 30.0
click at [260, 68] on input "#6 THHN" at bounding box center [412, 61] width 369 height 36
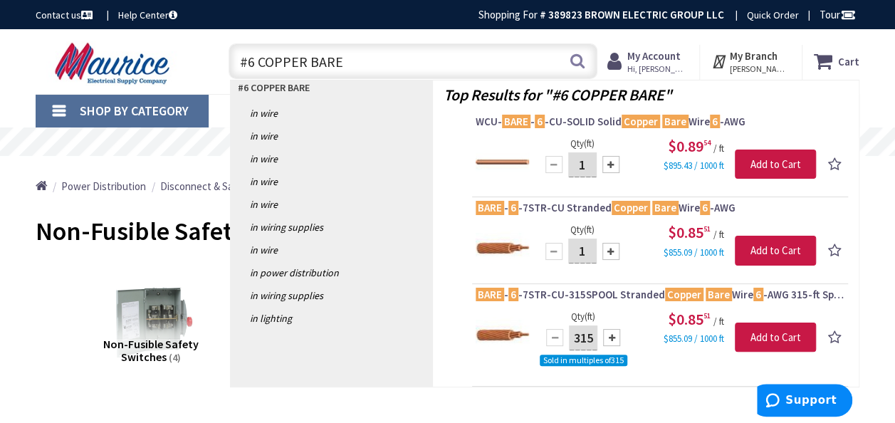
drag, startPoint x: 341, startPoint y: 61, endPoint x: 248, endPoint y: 66, distance: 93.4
click at [249, 65] on input "#6 COPPER BARE" at bounding box center [412, 61] width 369 height 36
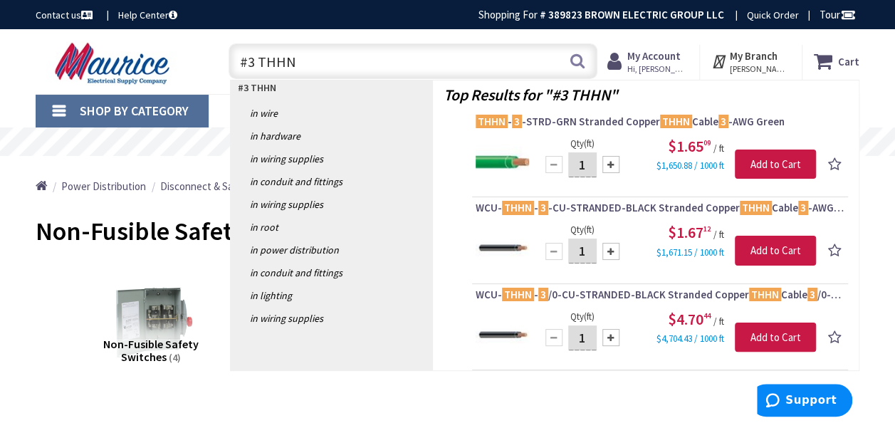
click at [252, 63] on input "#3 THHN" at bounding box center [412, 61] width 369 height 36
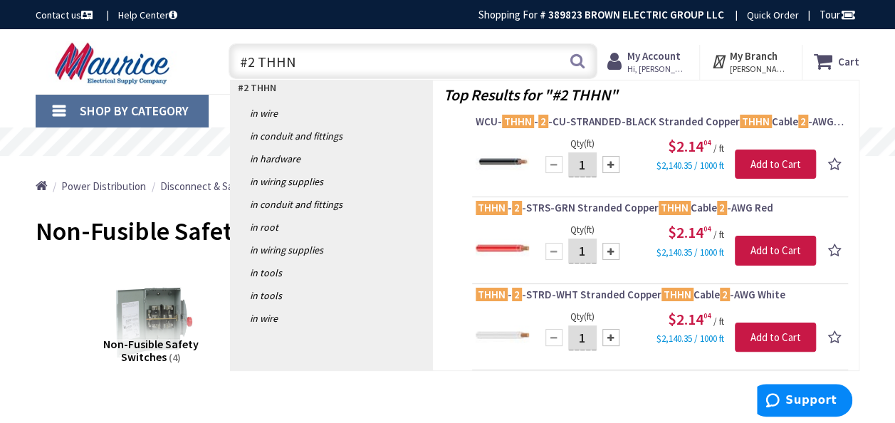
click at [252, 60] on input "#2 THHN" at bounding box center [412, 61] width 369 height 36
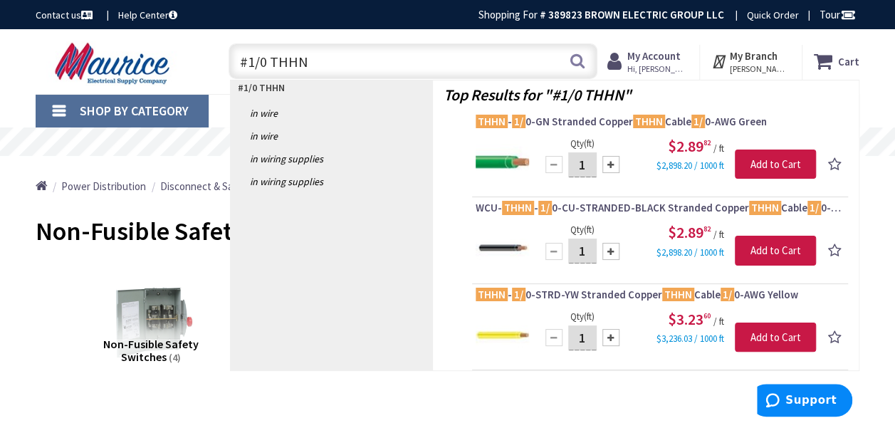
drag, startPoint x: 265, startPoint y: 63, endPoint x: 246, endPoint y: 61, distance: 18.6
click at [246, 61] on input "#1/0 THHN" at bounding box center [412, 61] width 369 height 36
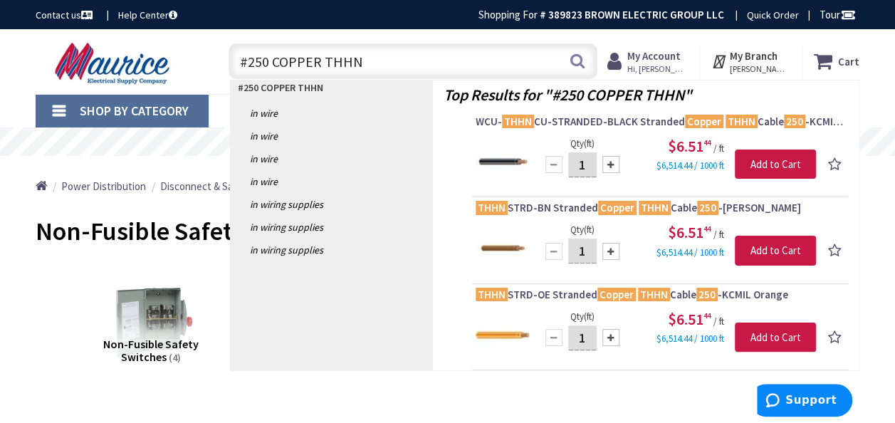
drag, startPoint x: 369, startPoint y: 63, endPoint x: 226, endPoint y: 59, distance: 143.1
click at [226, 59] on div "#250 COPPER THHN #250 COPPER THHN Search" at bounding box center [409, 61] width 376 height 46
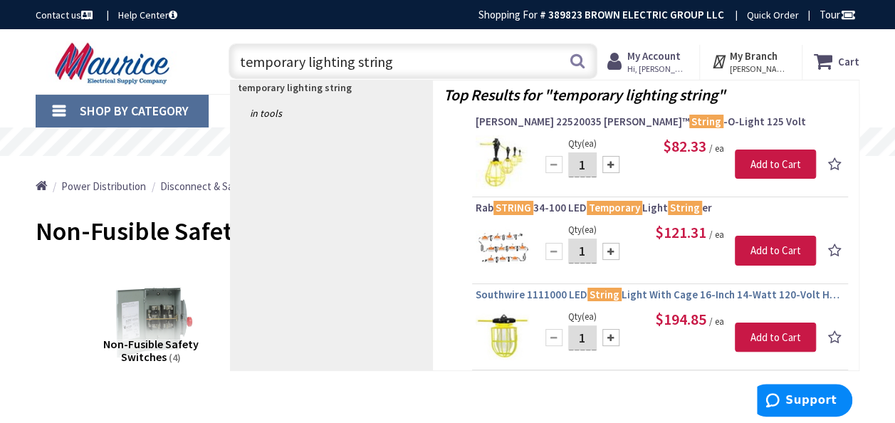
type input "temporary lighting string"
click at [556, 293] on span "Southwire 1111000 LED String Light With Cage 16-Inch 14-Watt 120-Volt Hang-A-Li…" at bounding box center [659, 295] width 369 height 14
